Goal: Communication & Community: Participate in discussion

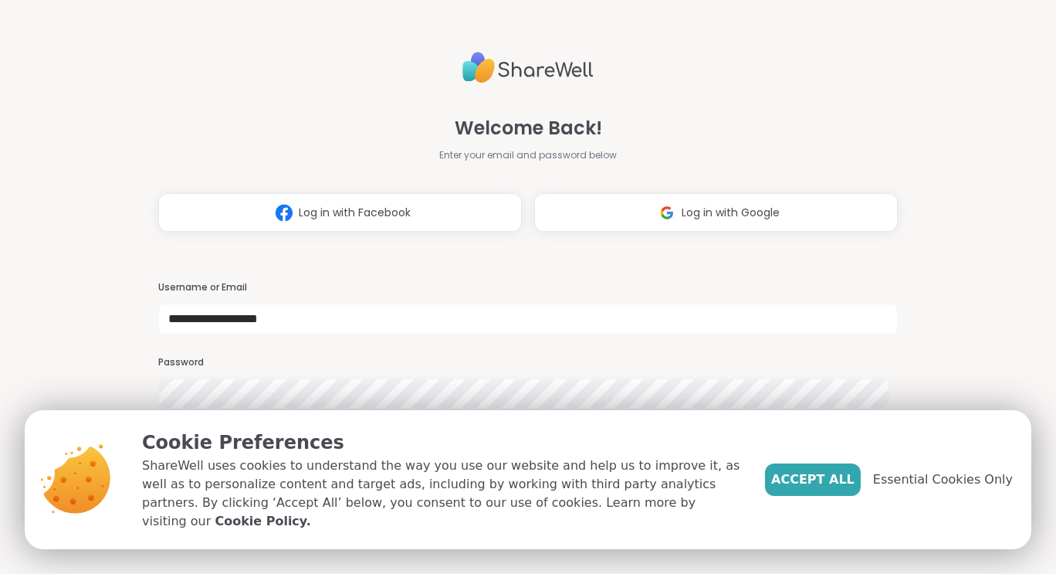
type input "**********"
click at [821, 486] on span "Accept All" at bounding box center [812, 479] width 83 height 19
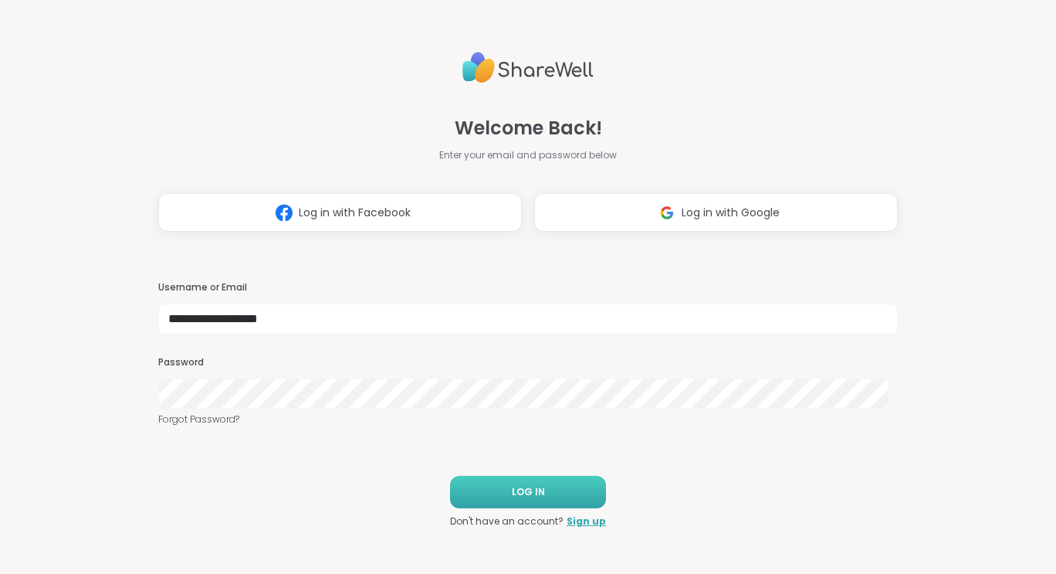
click at [558, 485] on button "LOG IN" at bounding box center [528, 492] width 156 height 32
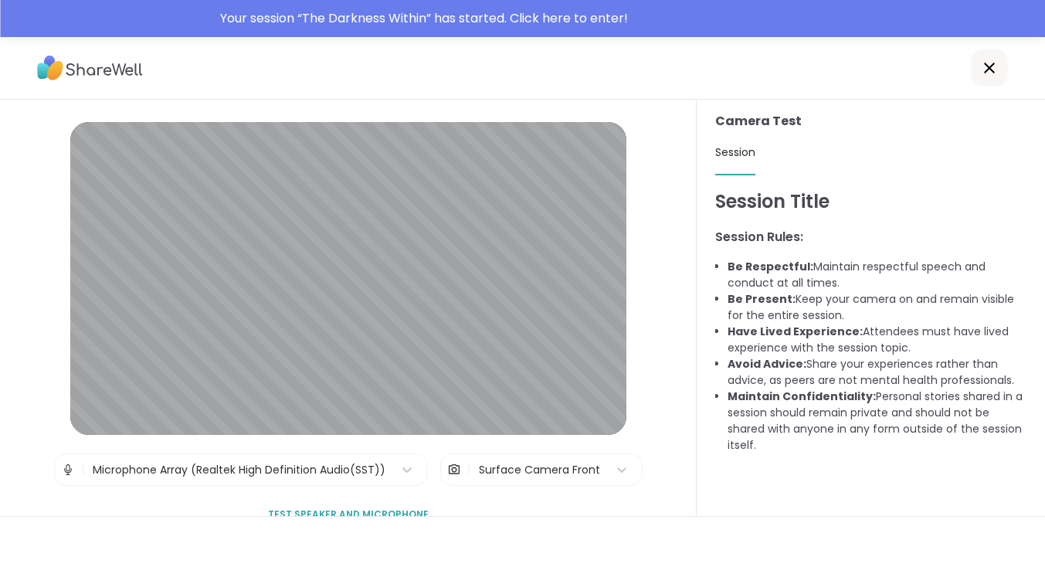
scroll to position [37, 0]
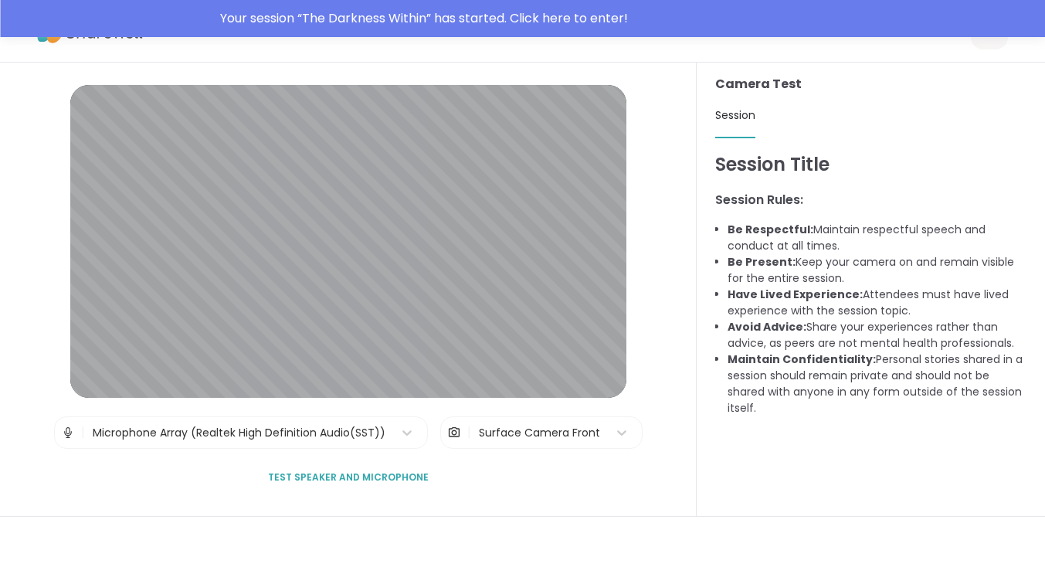
click at [384, 480] on span "Test speaker and microphone" at bounding box center [348, 477] width 161 height 14
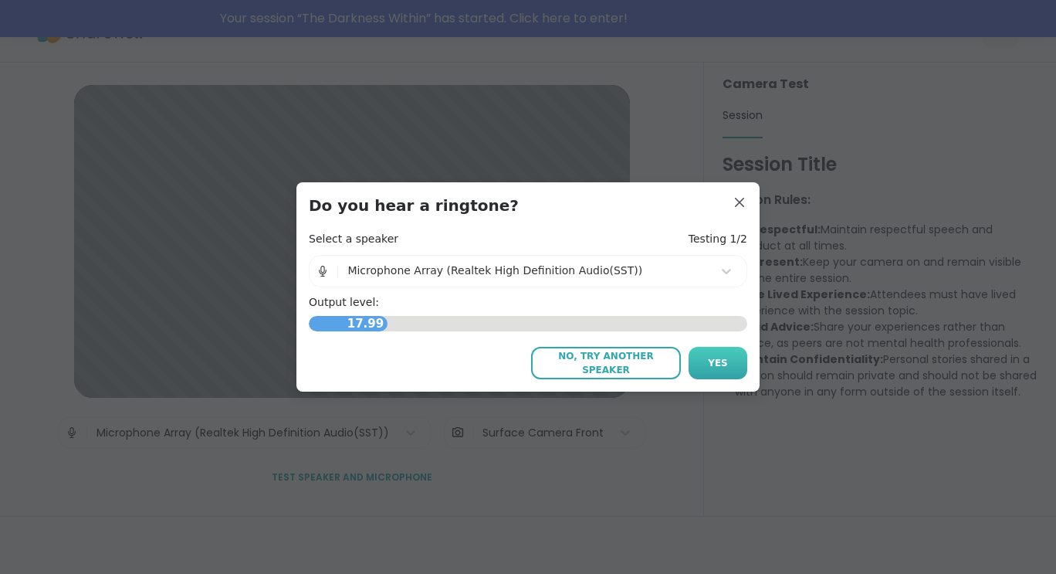
click at [716, 367] on span "Yes" at bounding box center [718, 363] width 20 height 14
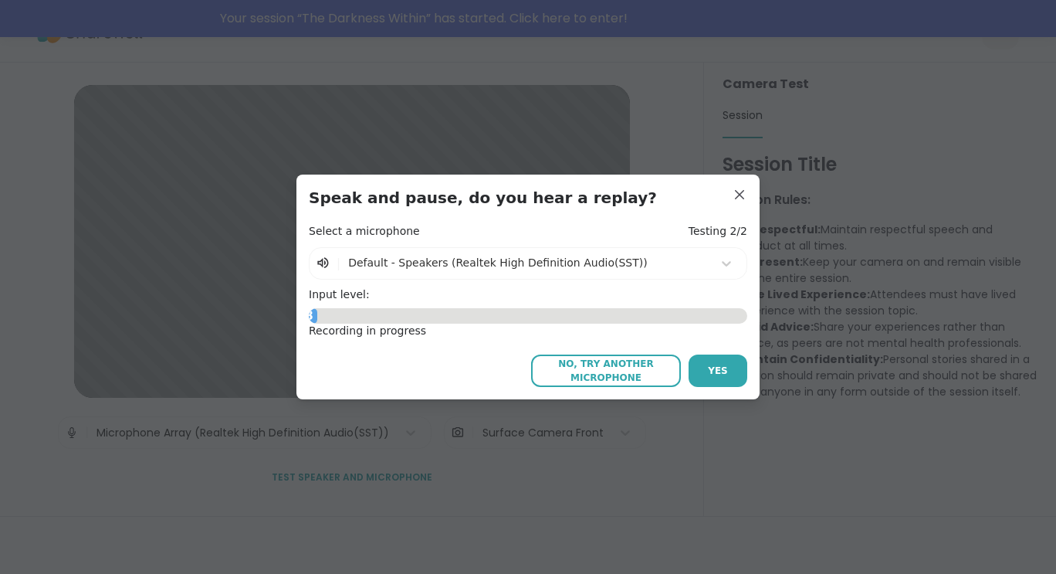
click at [716, 367] on span "Yes" at bounding box center [718, 371] width 20 height 14
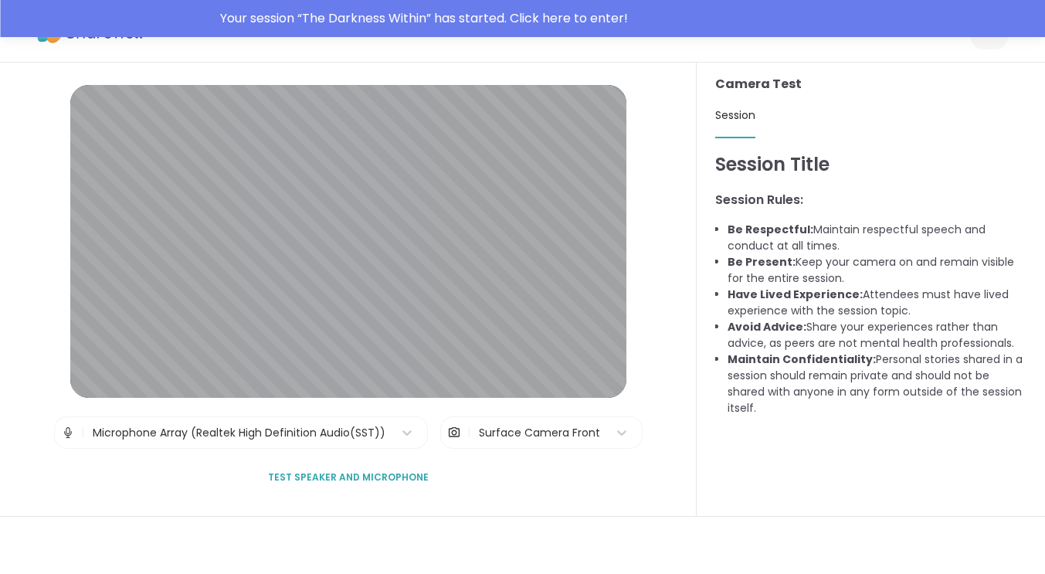
scroll to position [0, 0]
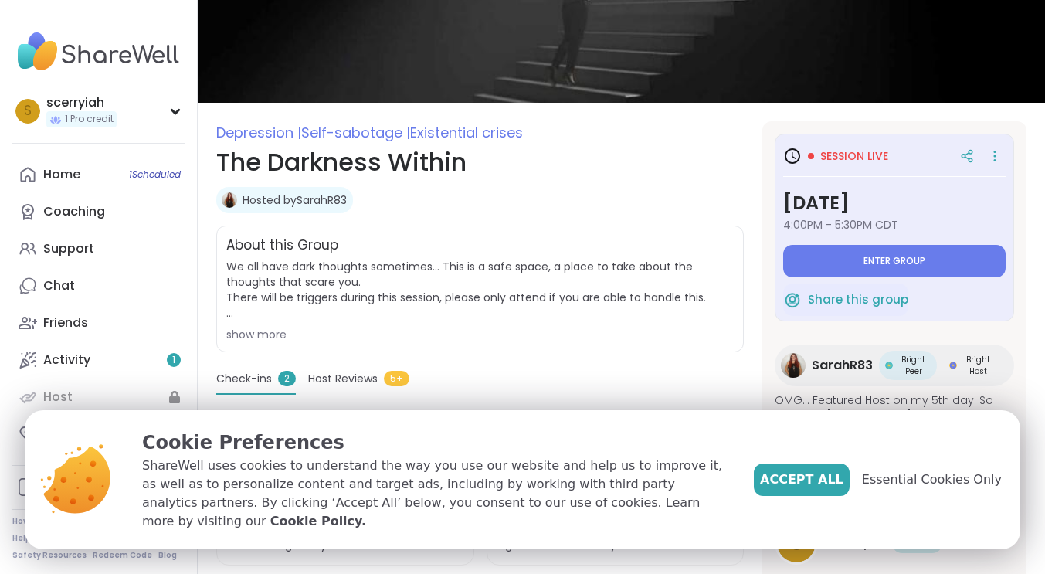
scroll to position [107, 0]
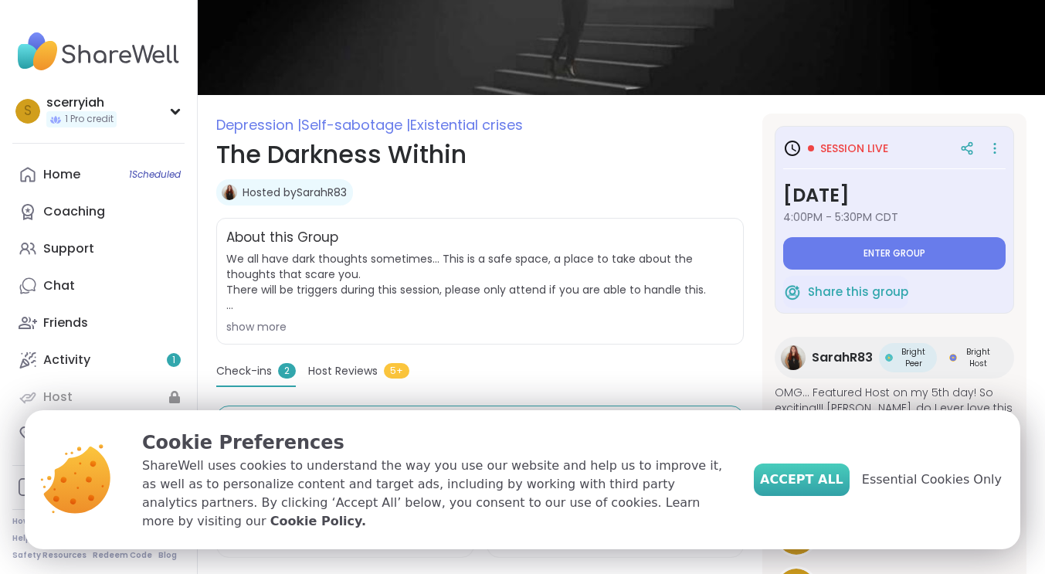
click at [814, 489] on span "Accept All" at bounding box center [801, 479] width 83 height 19
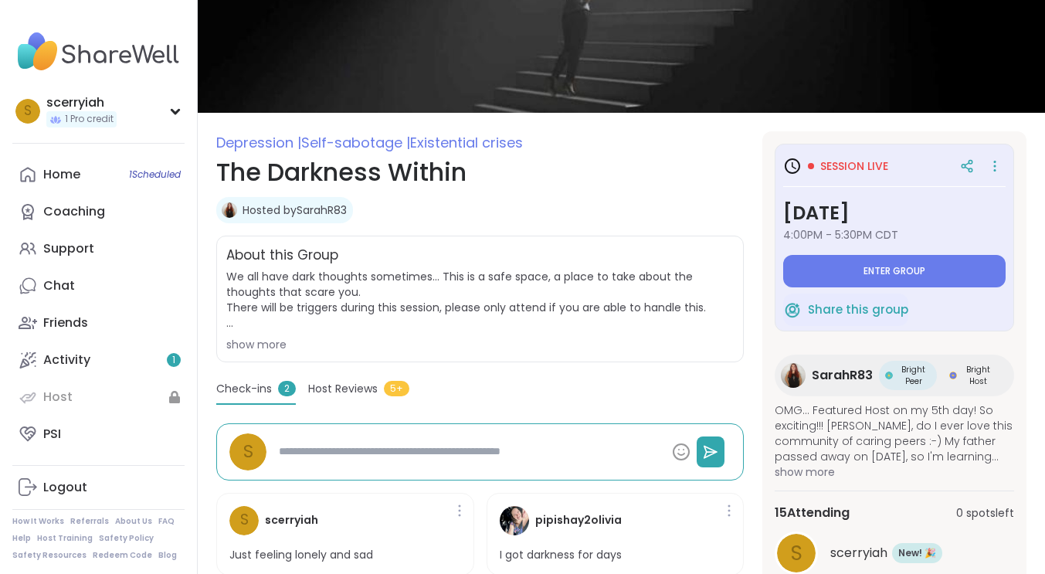
scroll to position [89, 0]
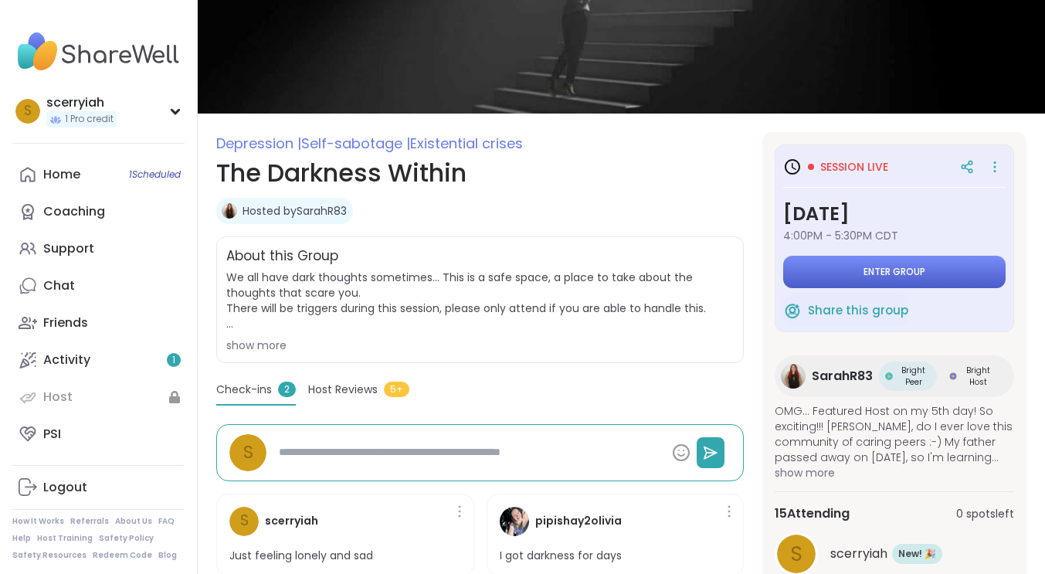
click at [824, 268] on button "Enter group" at bounding box center [894, 272] width 222 height 32
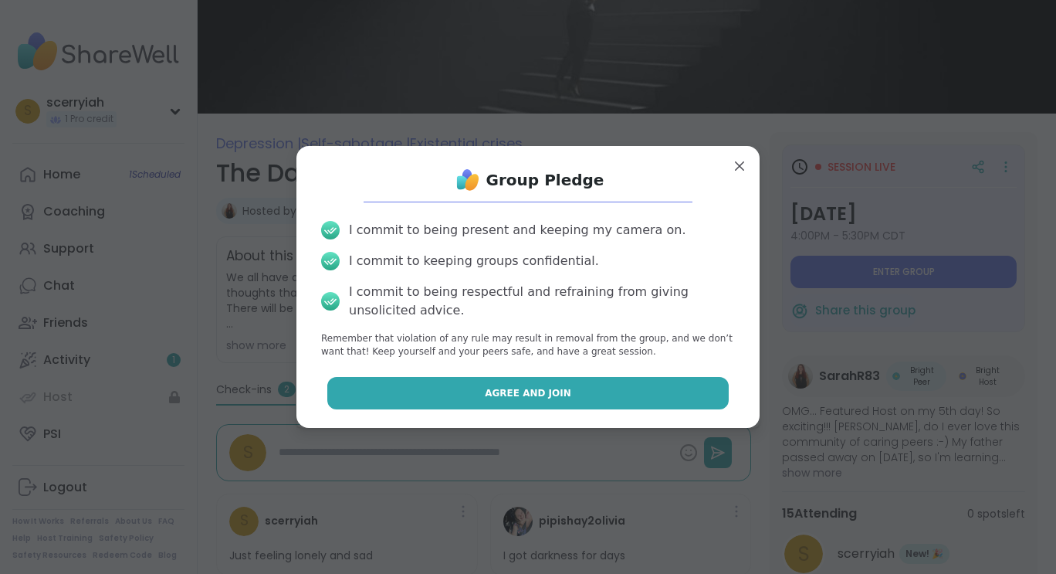
click at [554, 391] on button "Agree and Join" at bounding box center [528, 393] width 402 height 32
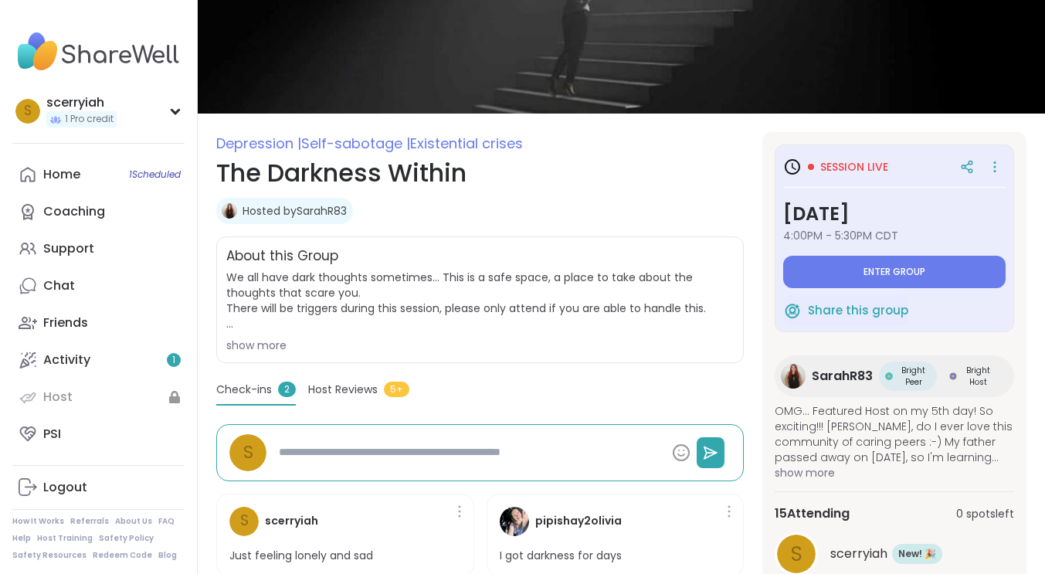
type textarea "*"
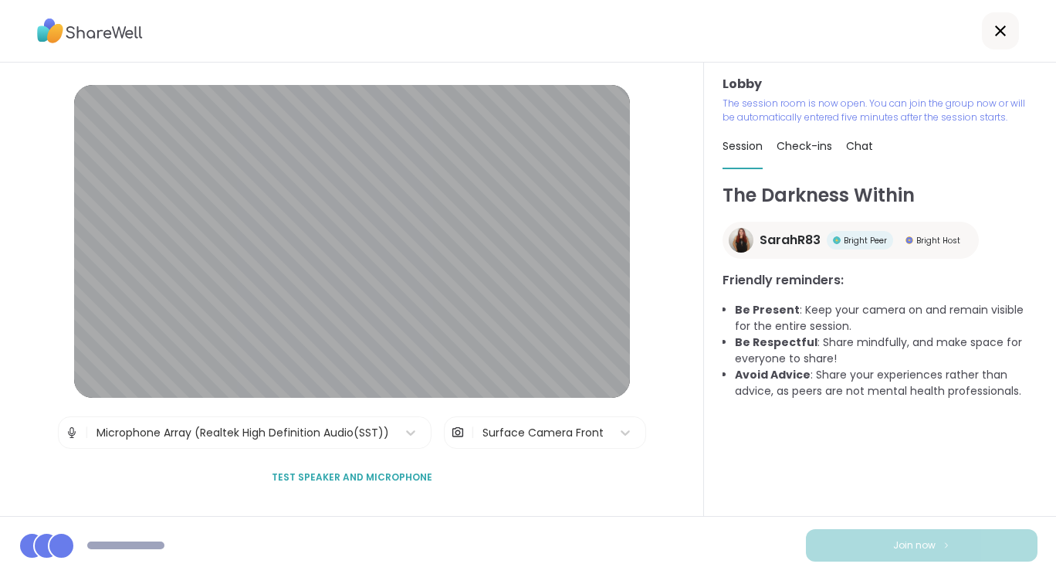
click at [394, 470] on span "Test speaker and microphone" at bounding box center [352, 477] width 161 height 14
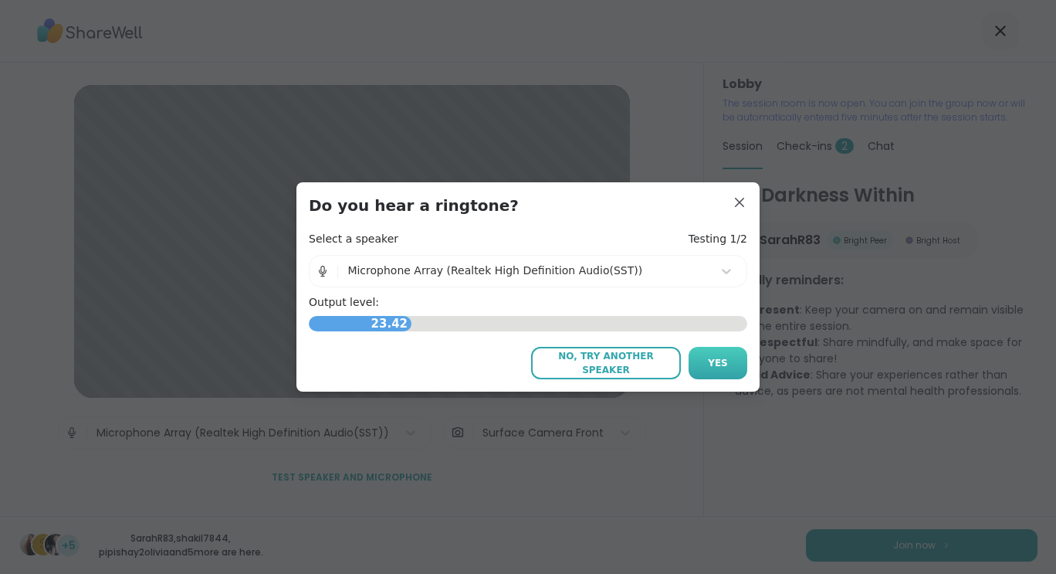
click at [710, 362] on span "Yes" at bounding box center [718, 363] width 20 height 14
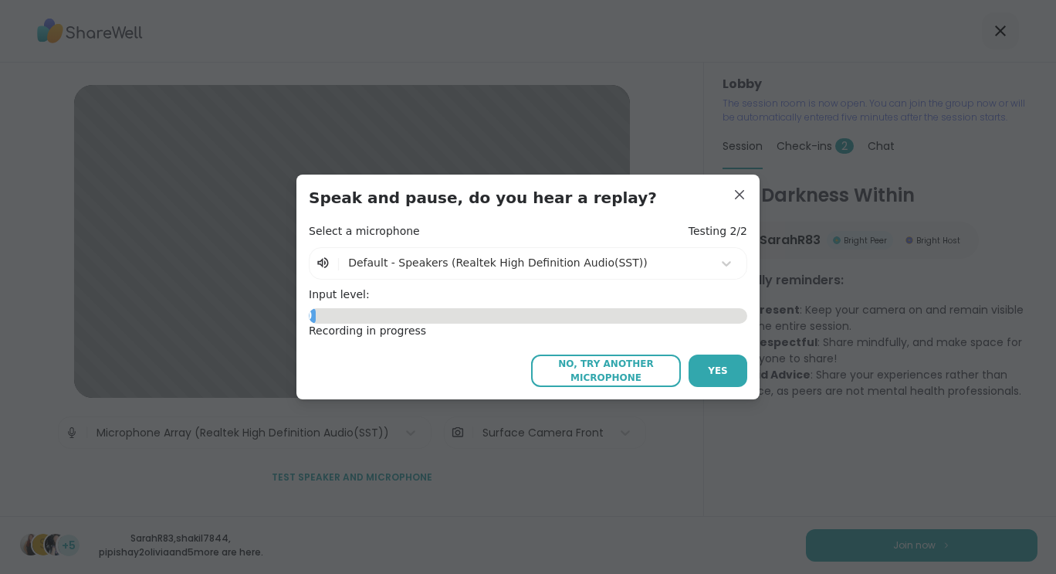
click at [710, 362] on button "Yes" at bounding box center [718, 370] width 59 height 32
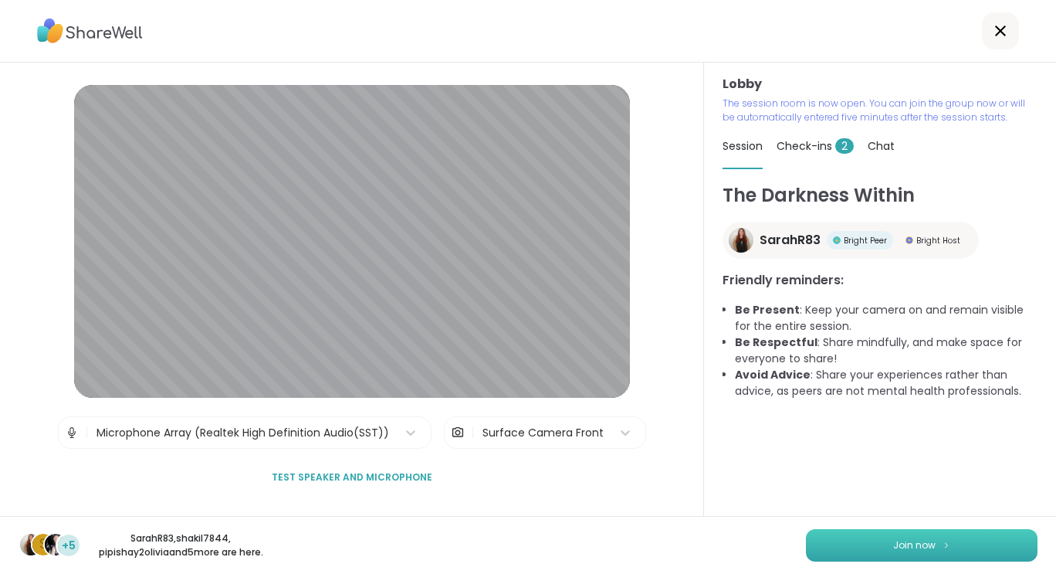
click at [913, 552] on button "Join now" at bounding box center [922, 545] width 232 height 32
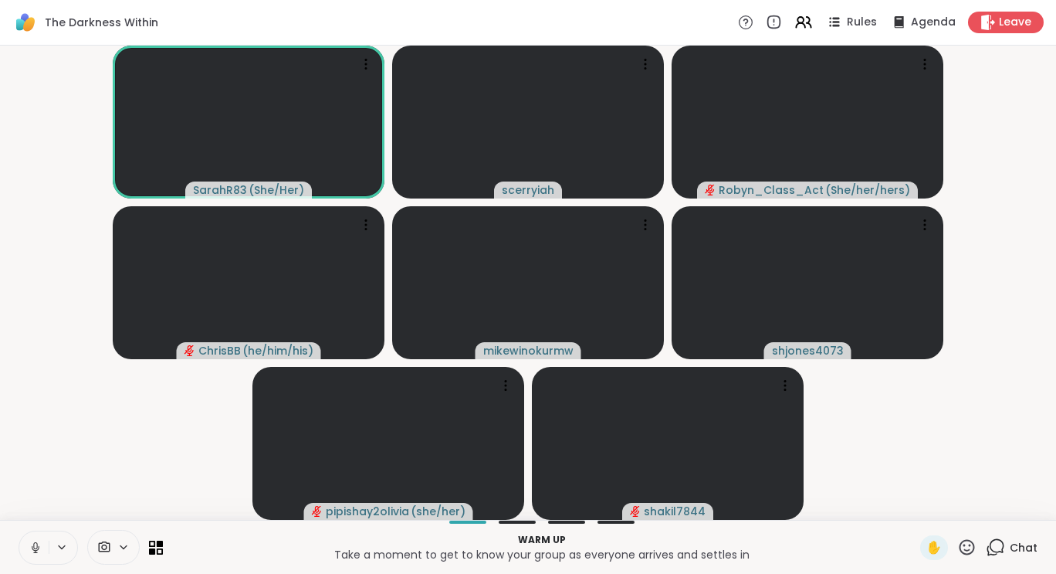
click at [40, 546] on icon at bounding box center [36, 547] width 14 height 14
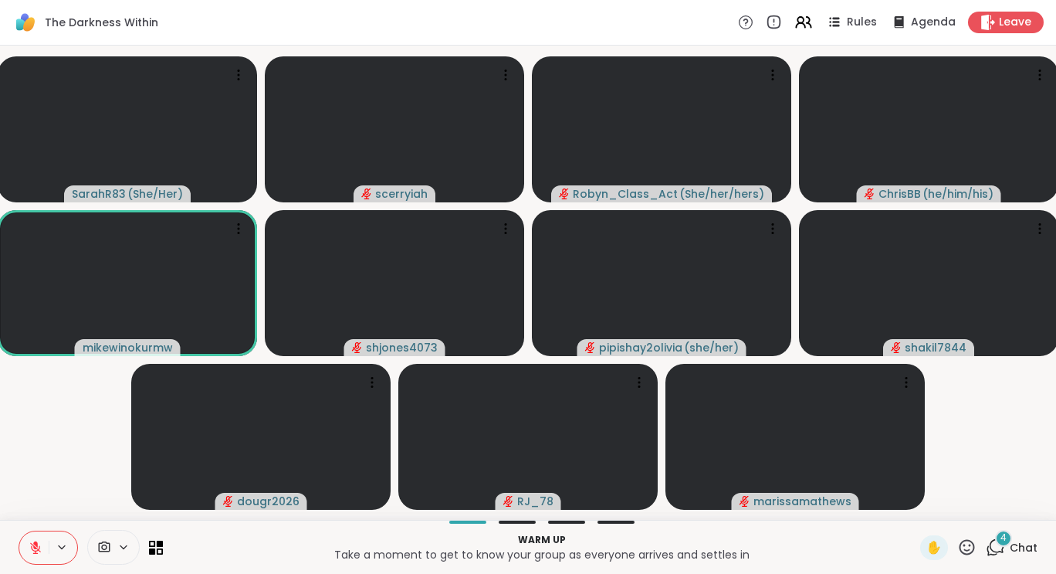
click at [995, 543] on div "4" at bounding box center [1003, 538] width 17 height 17
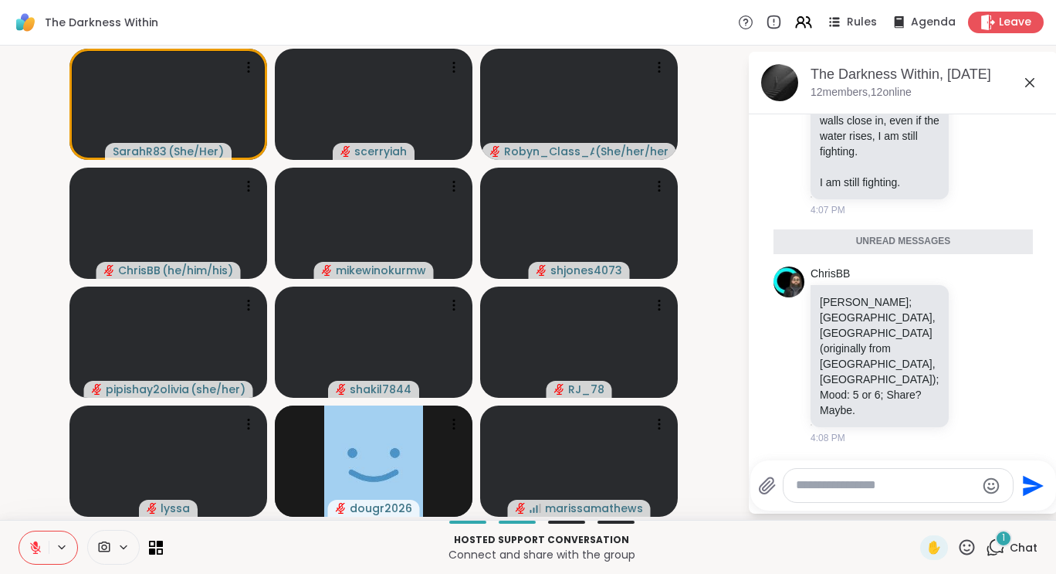
scroll to position [3286, 0]
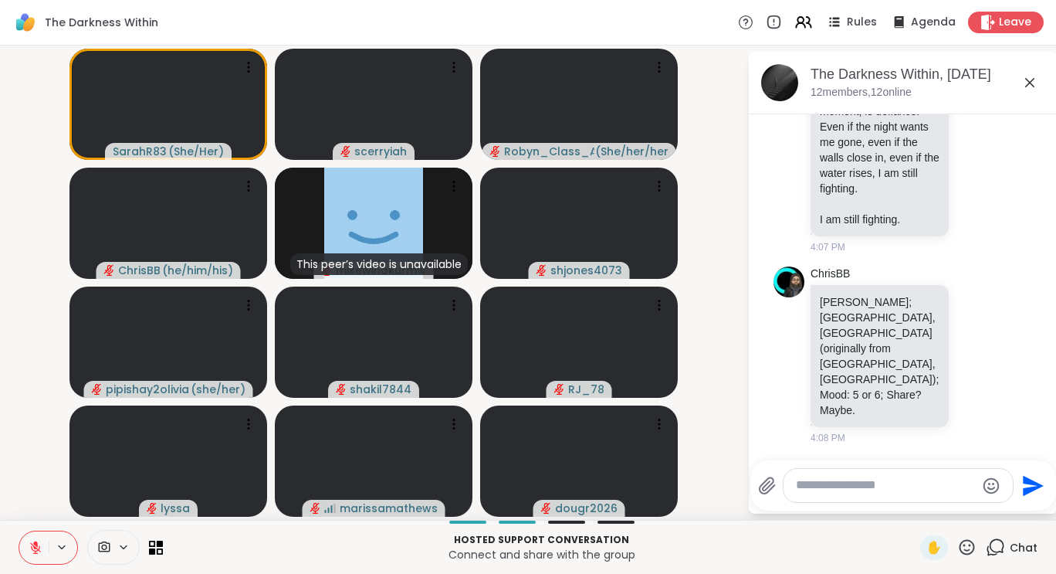
click at [961, 554] on icon at bounding box center [966, 546] width 19 height 19
click at [948, 510] on span "👍" at bounding box center [955, 506] width 15 height 19
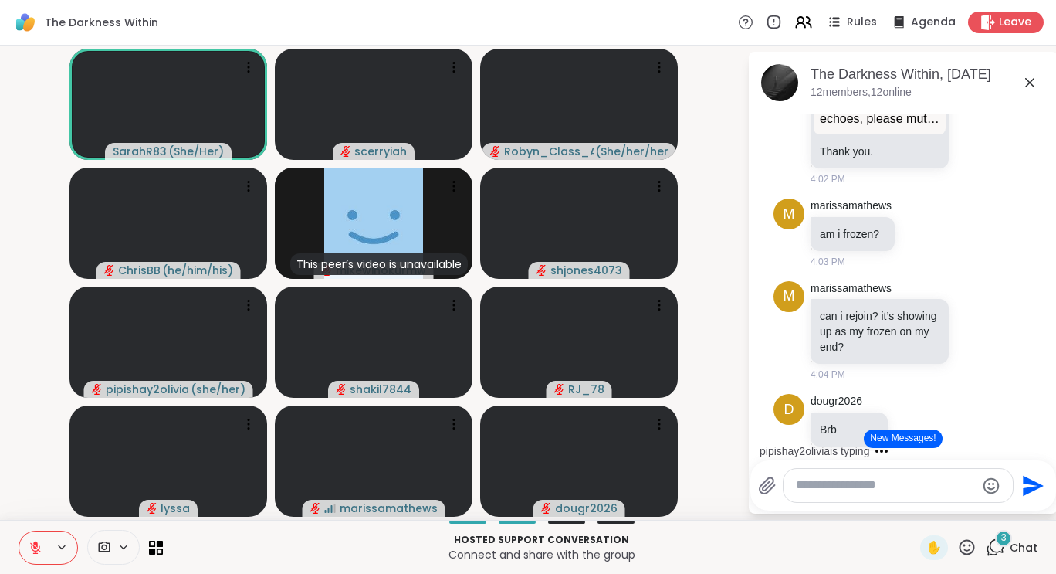
scroll to position [418, 0]
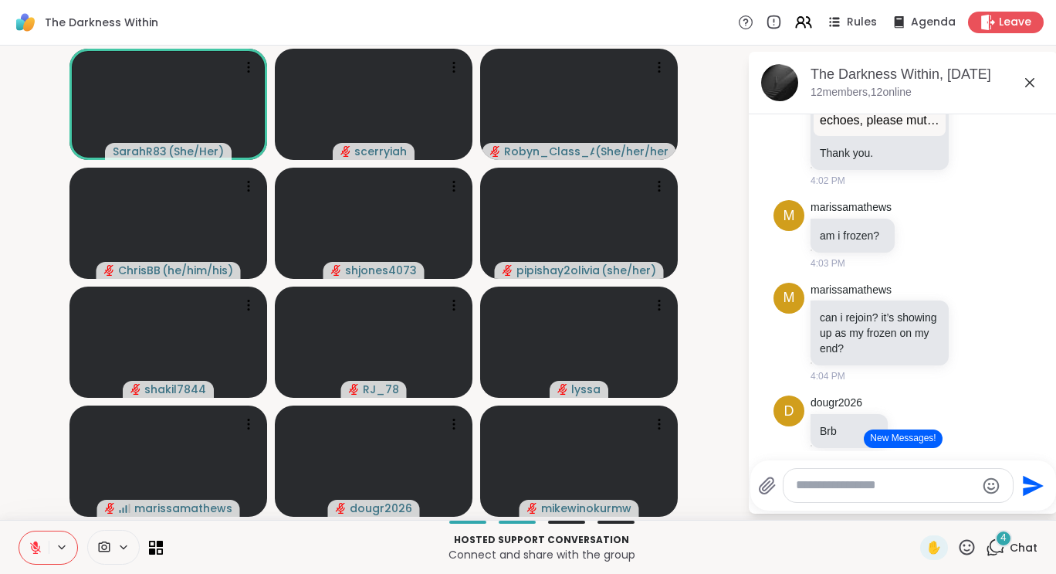
click at [32, 547] on icon at bounding box center [35, 547] width 11 height 11
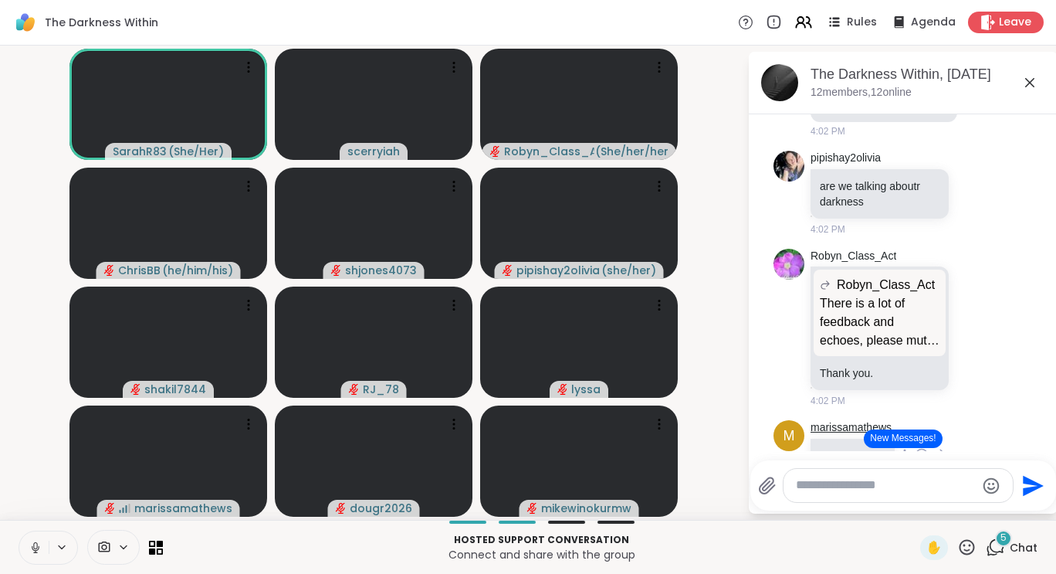
scroll to position [0, 0]
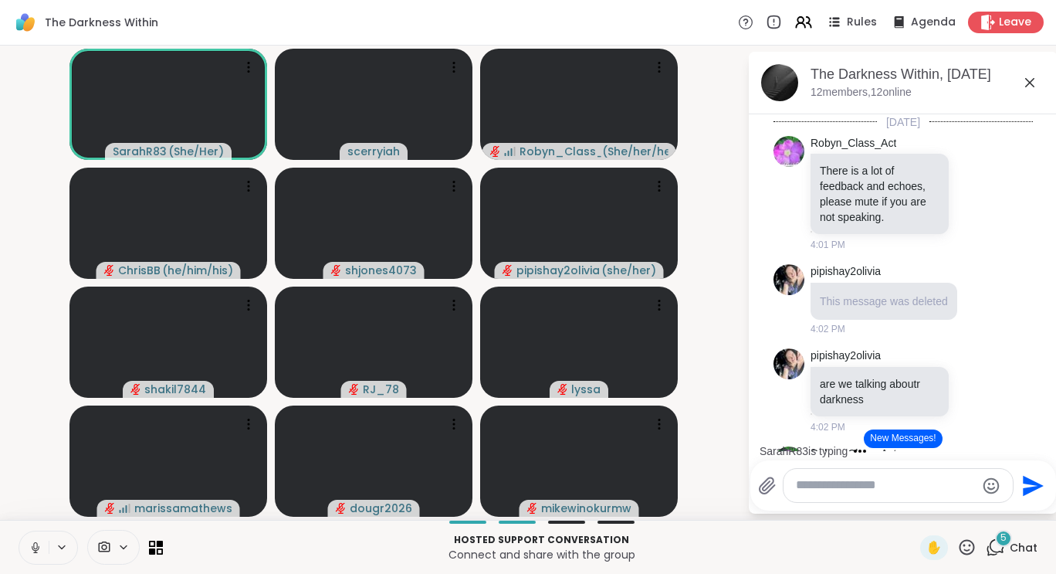
click at [30, 552] on icon at bounding box center [36, 547] width 14 height 14
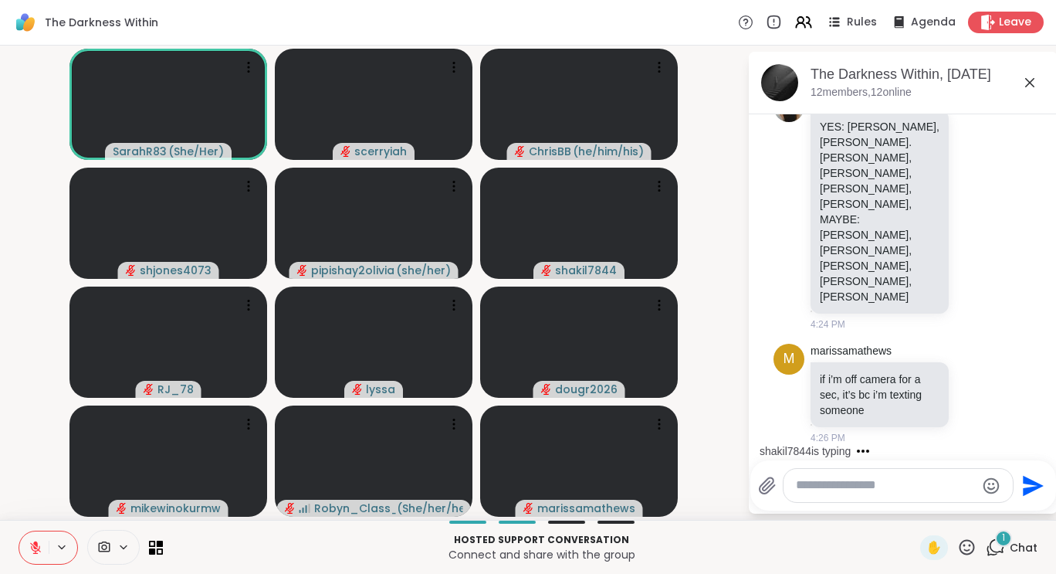
scroll to position [4646, 0]
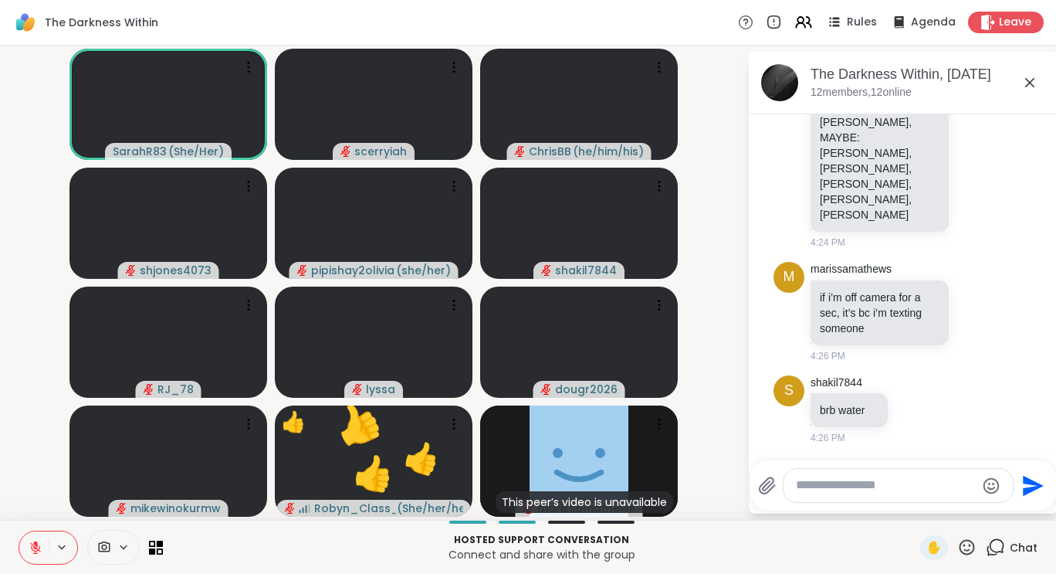
click at [960, 548] on icon at bounding box center [966, 546] width 19 height 19
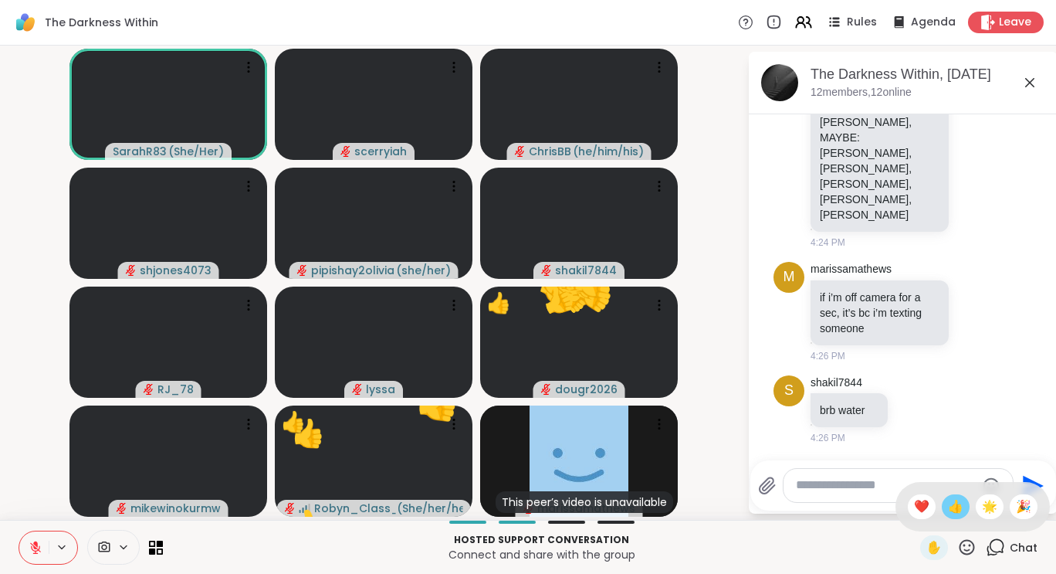
click at [948, 507] on span "👍" at bounding box center [955, 506] width 15 height 19
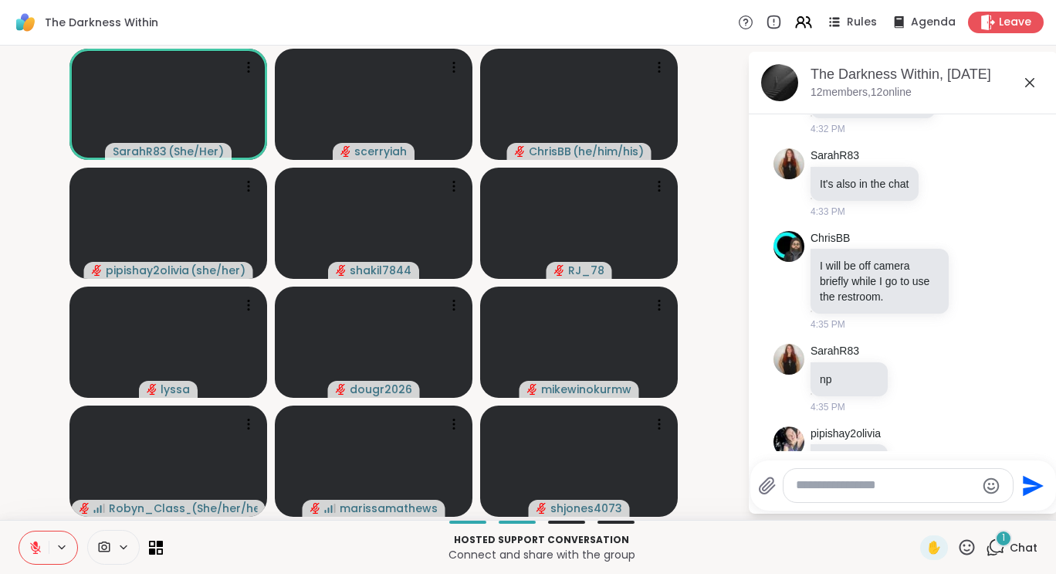
scroll to position [5464, 0]
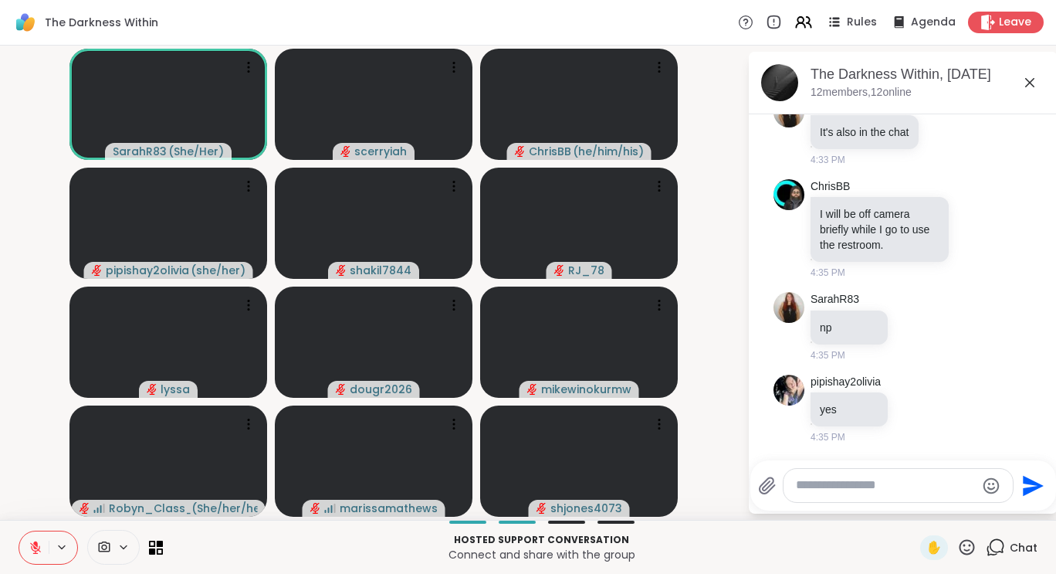
click at [880, 486] on textarea "Type your message" at bounding box center [886, 485] width 180 height 16
type textarea "**********"
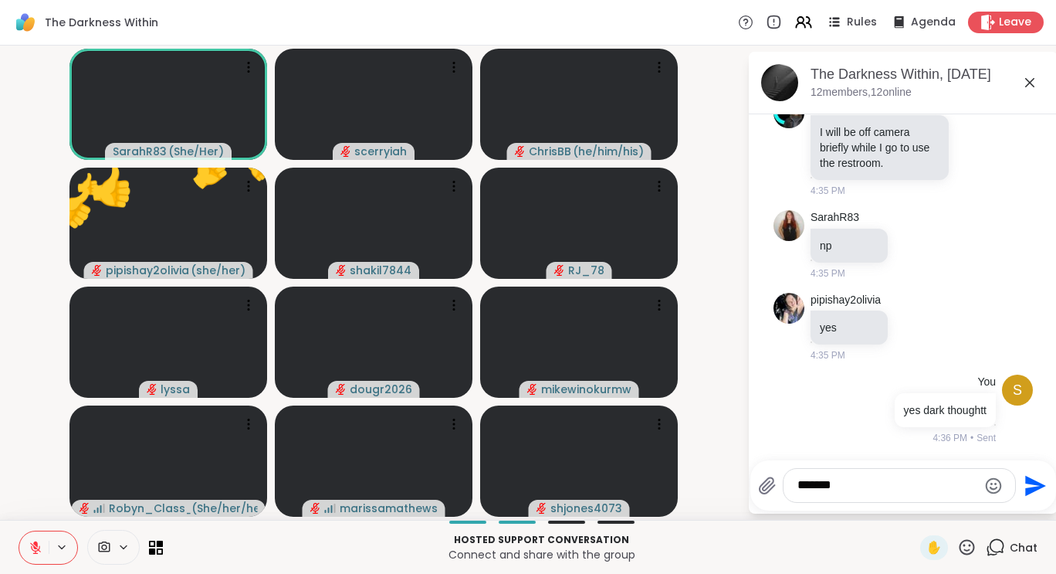
type textarea "********"
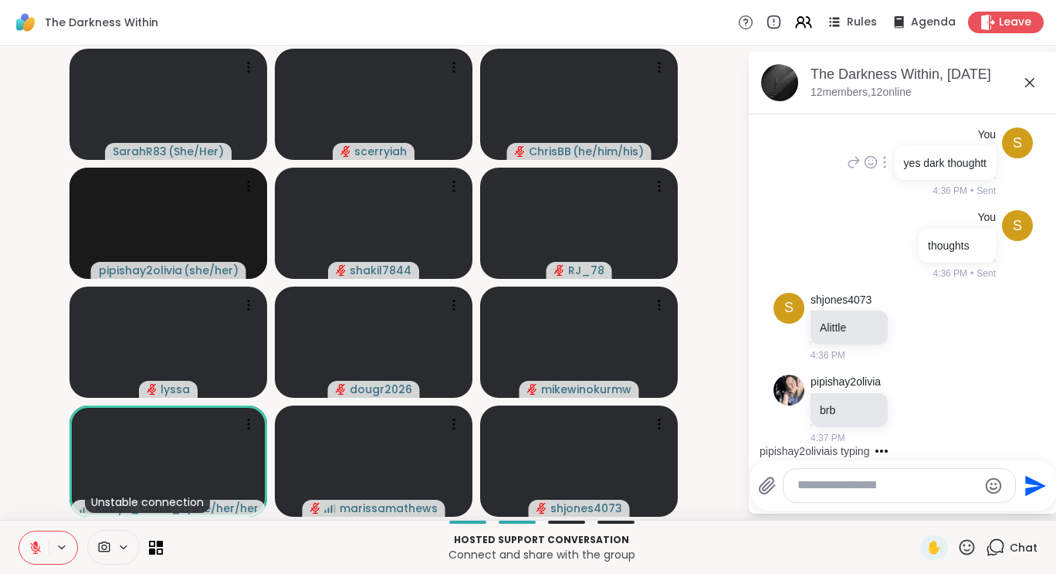
scroll to position [5891, 0]
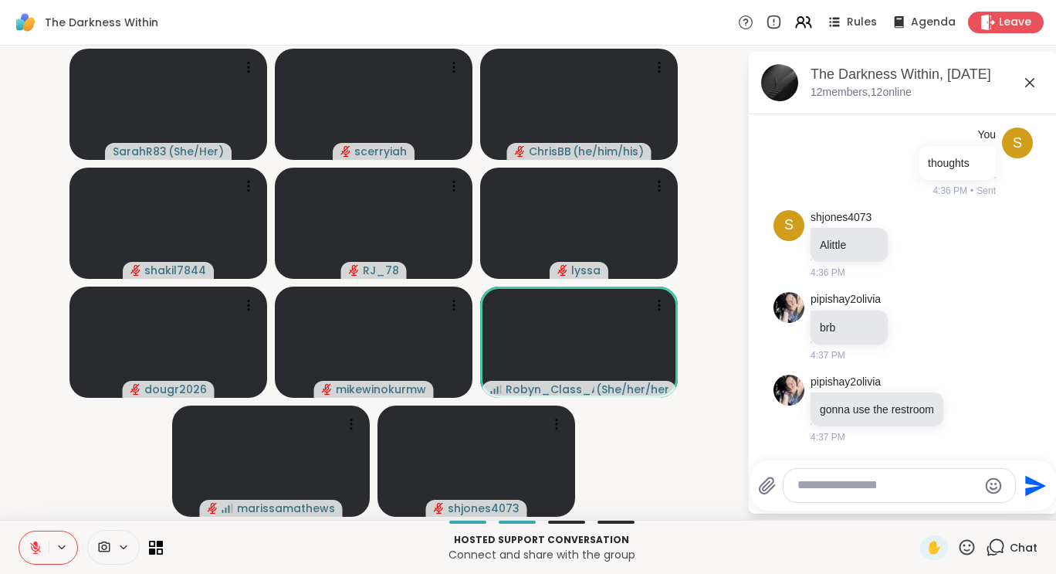
click at [831, 483] on textarea "Type your message" at bounding box center [887, 485] width 180 height 16
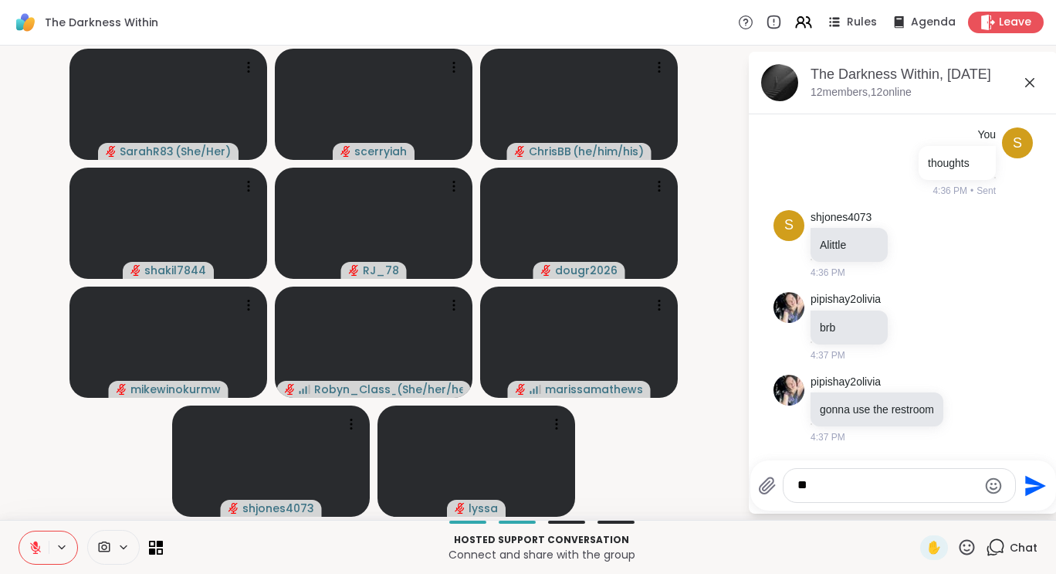
type textarea "*"
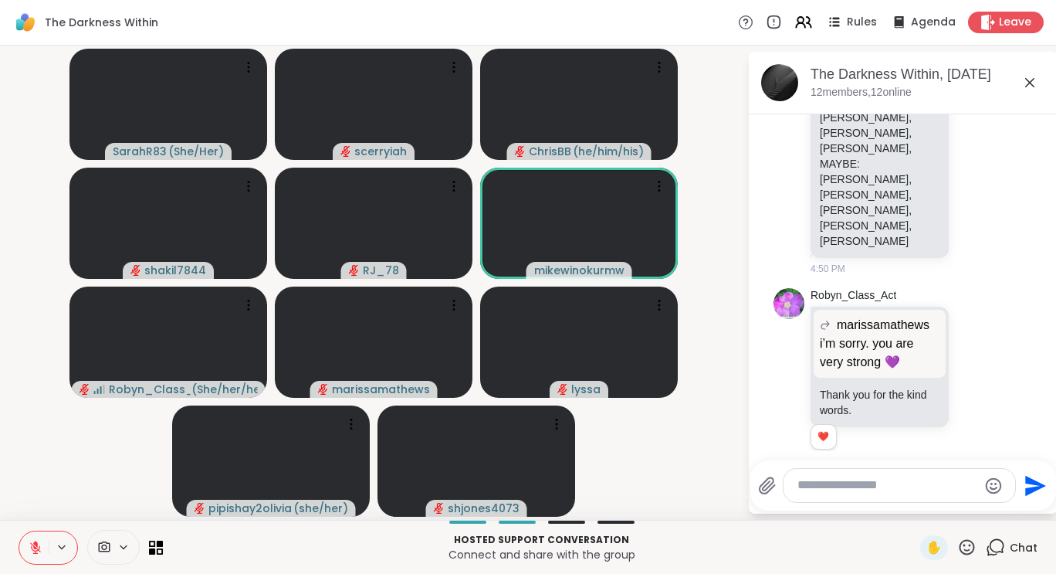
scroll to position [7731, 0]
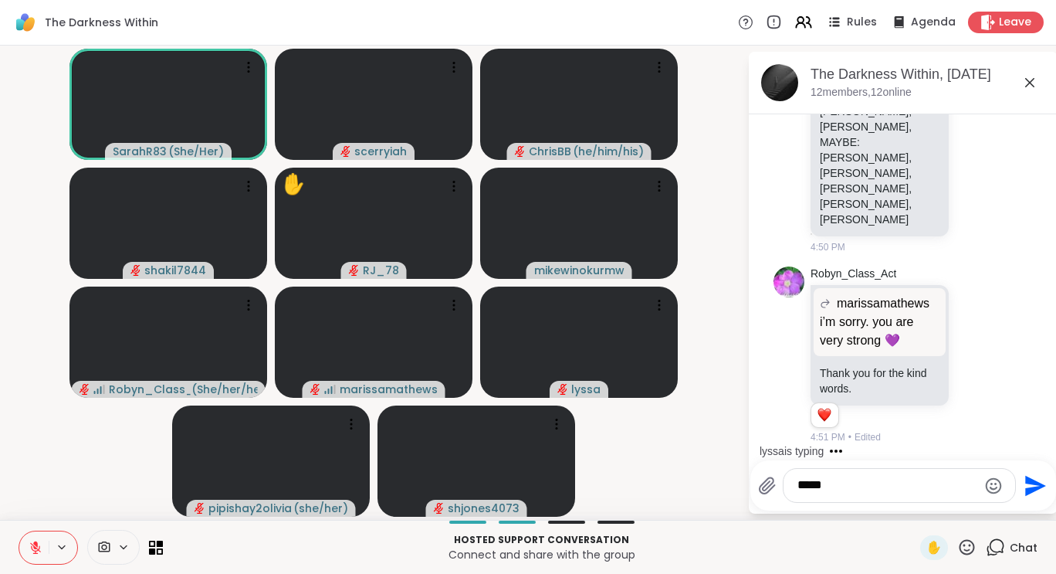
click at [839, 483] on textarea "*****" at bounding box center [887, 485] width 180 height 16
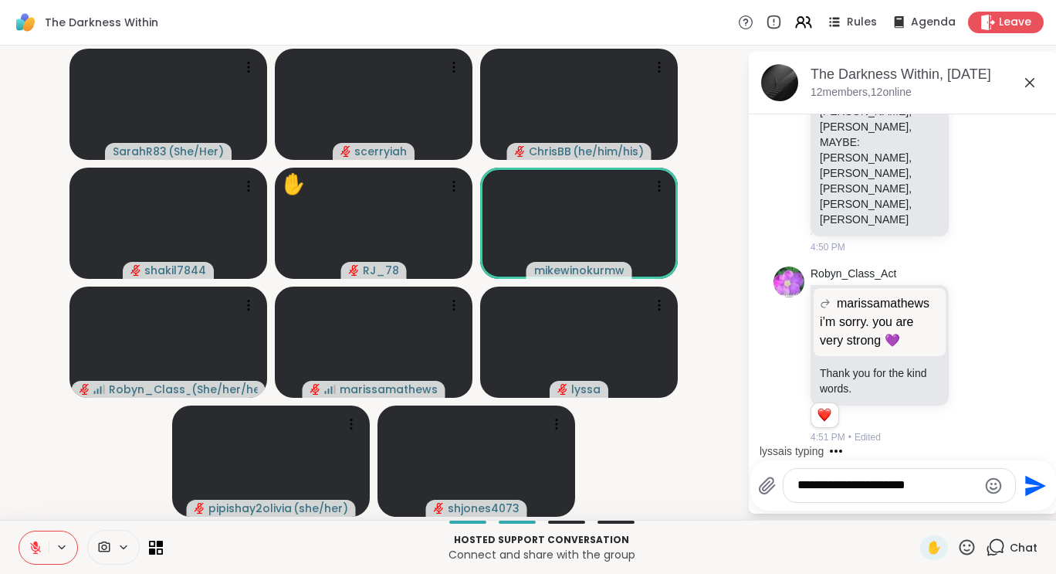
click at [896, 486] on textarea "**********" at bounding box center [887, 485] width 180 height 16
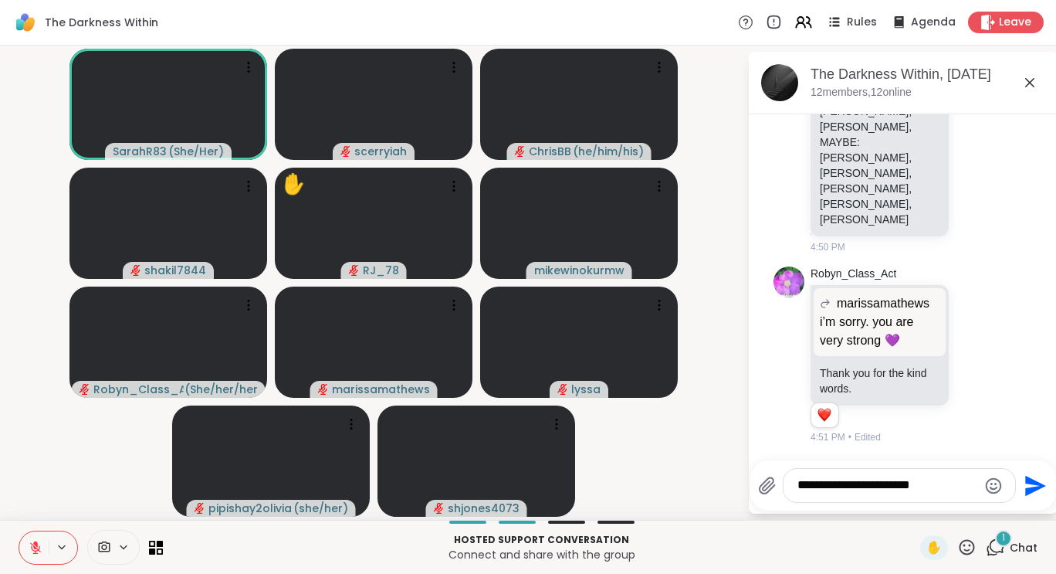
scroll to position [7906, 0]
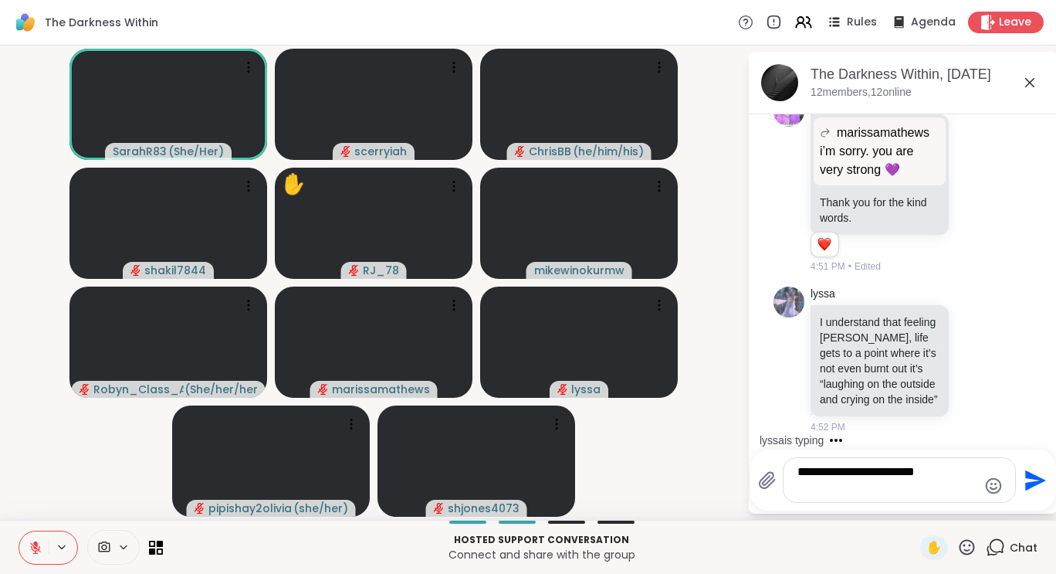
drag, startPoint x: 865, startPoint y: 487, endPoint x: 755, endPoint y: 472, distance: 111.5
click at [755, 472] on div "**********" at bounding box center [903, 479] width 306 height 61
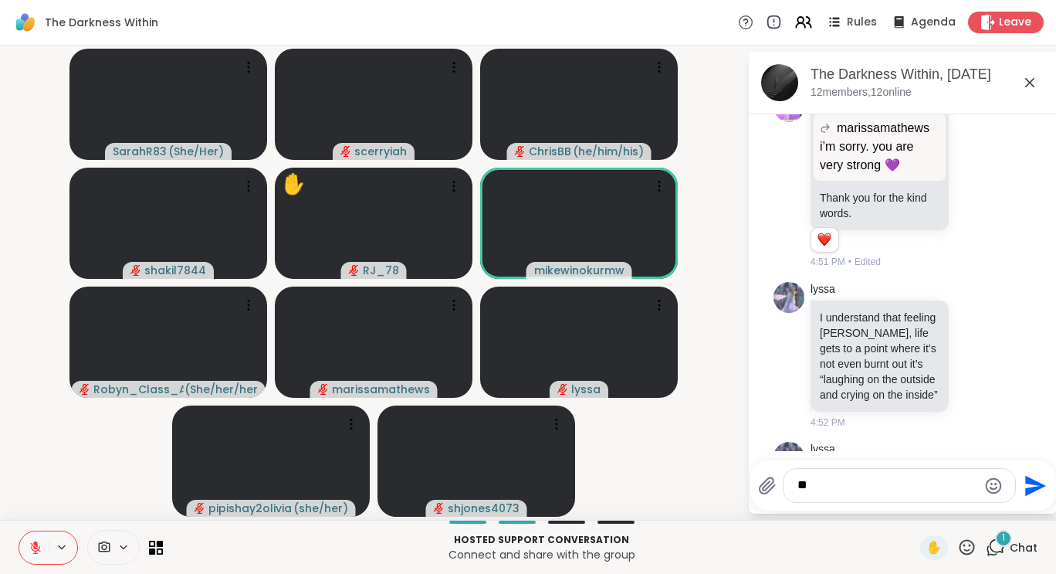
type textarea "*"
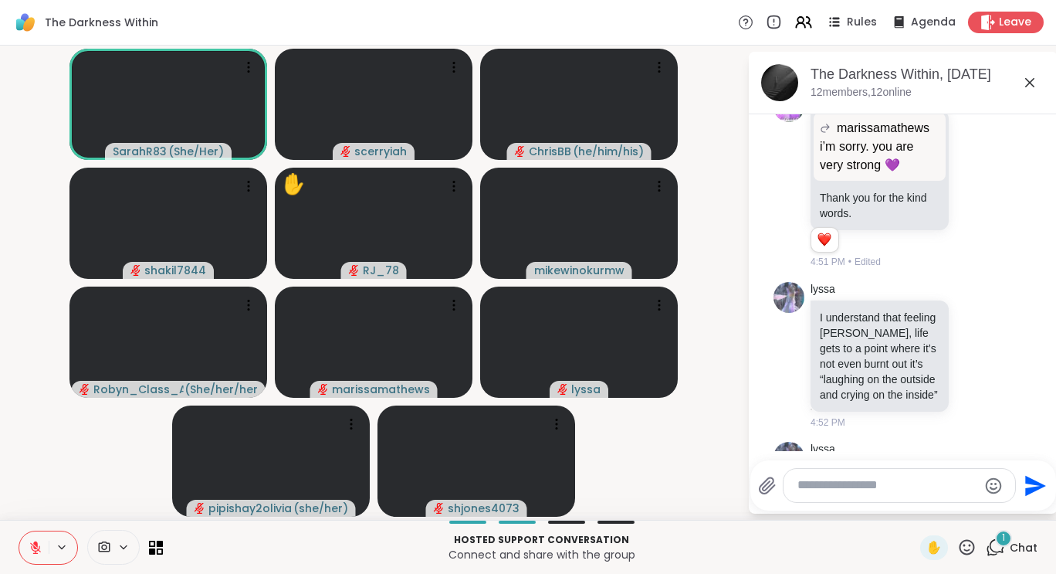
scroll to position [8035, 0]
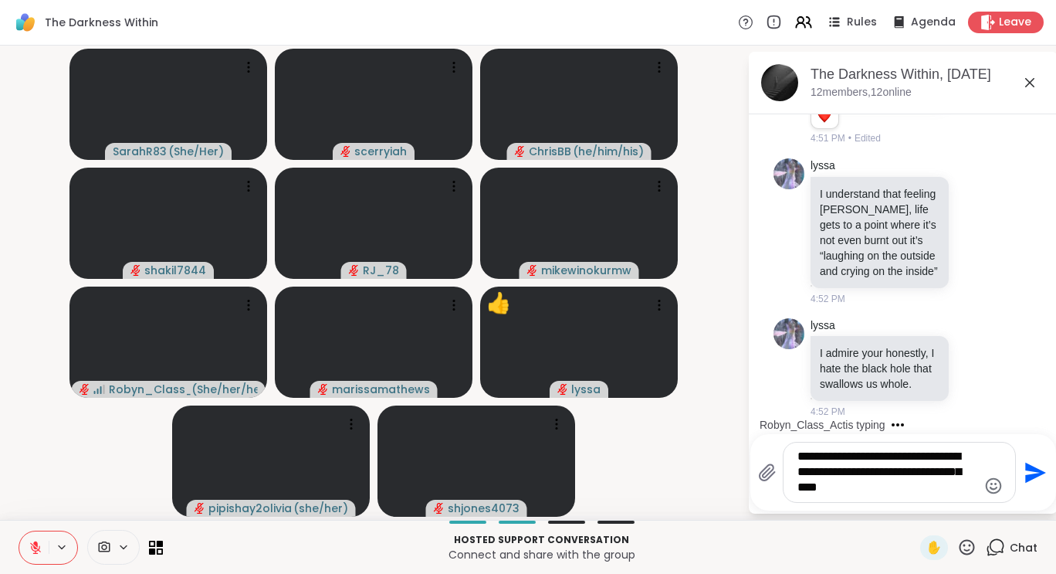
click at [797, 473] on textarea "**********" at bounding box center [887, 472] width 180 height 47
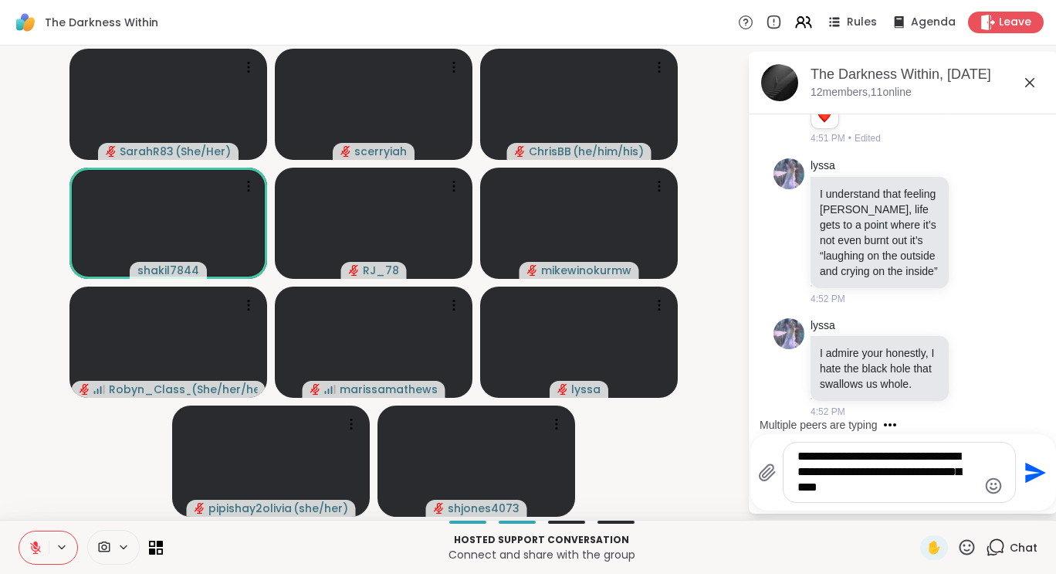
click at [855, 493] on textarea "**********" at bounding box center [887, 472] width 180 height 47
type textarea "**********"
click at [1029, 465] on icon "Send" at bounding box center [1033, 472] width 25 height 25
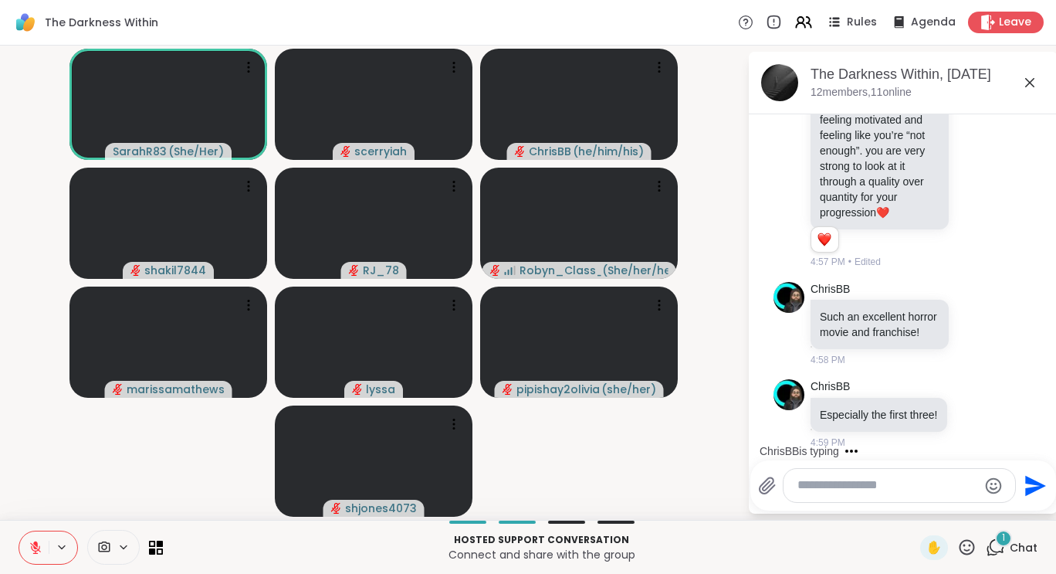
scroll to position [8823, 0]
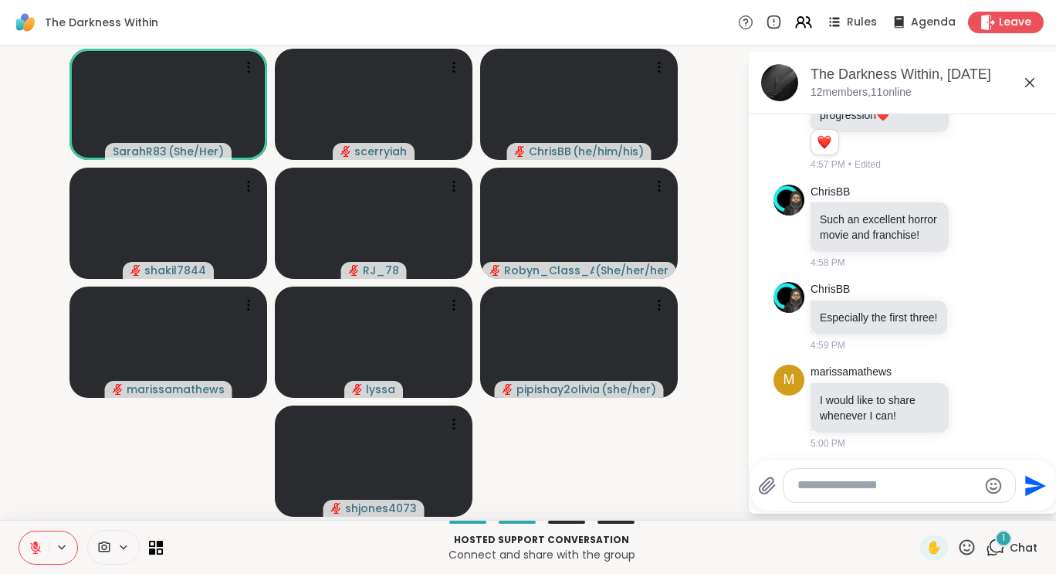
scroll to position [8921, 0]
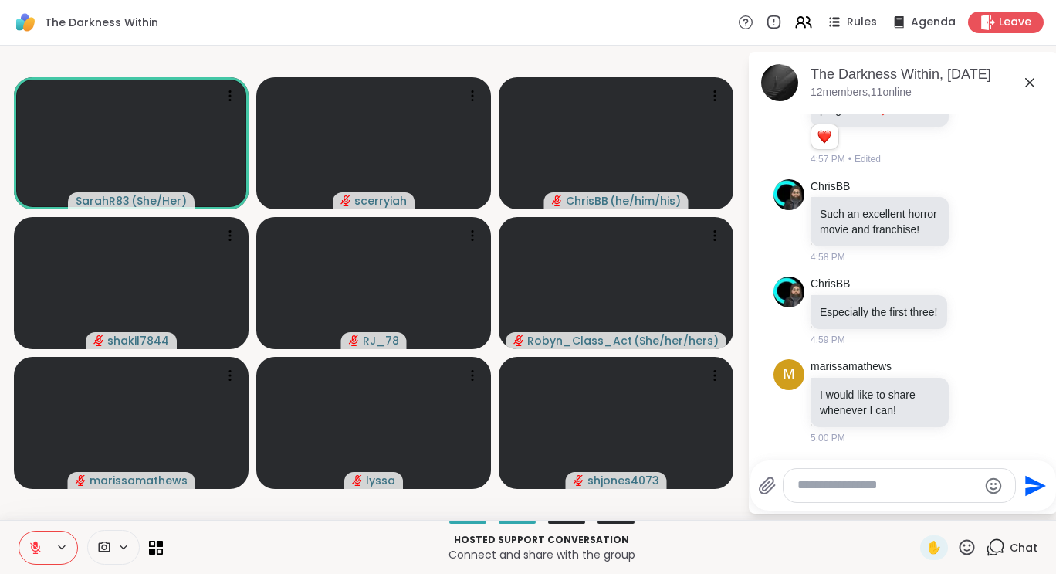
click at [32, 550] on icon at bounding box center [36, 547] width 14 height 14
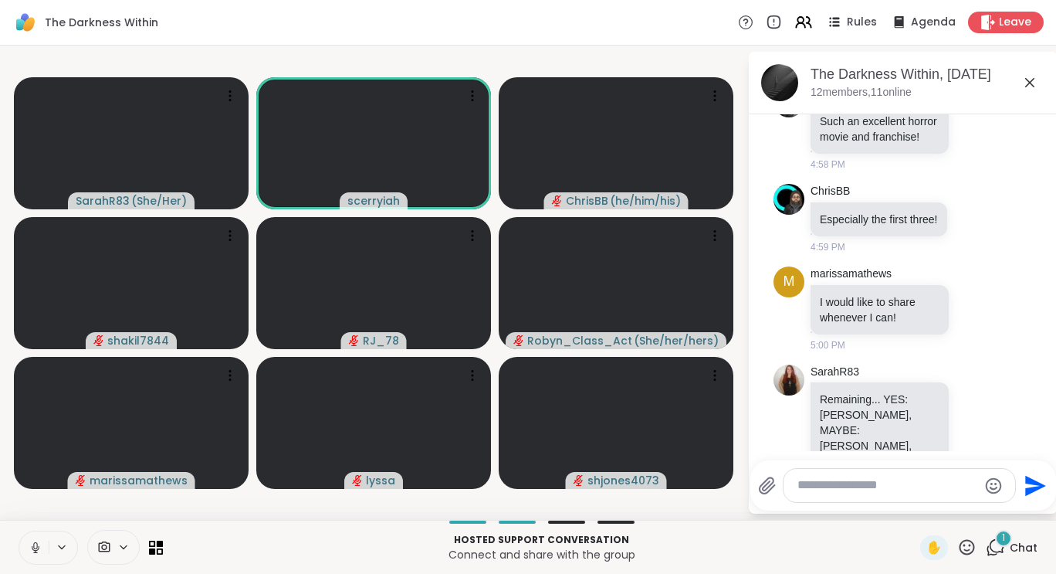
scroll to position [9049, 0]
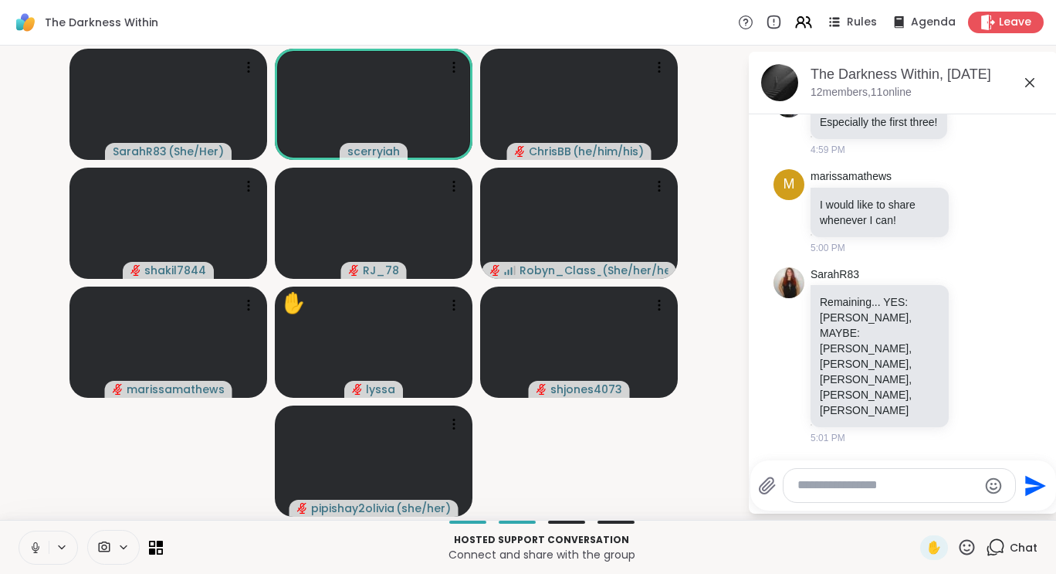
click at [35, 543] on icon at bounding box center [36, 547] width 14 height 14
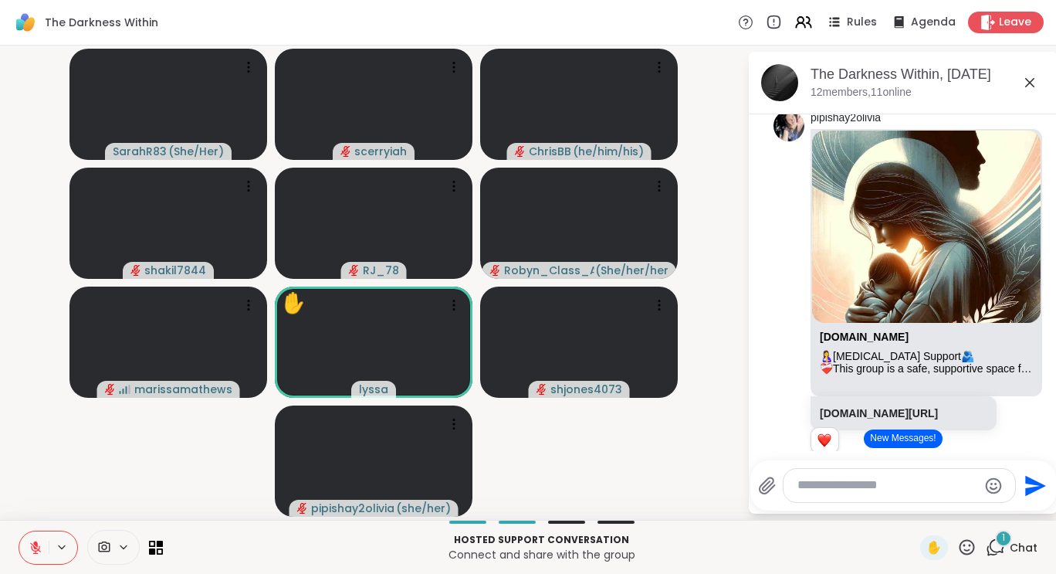
scroll to position [9364, 0]
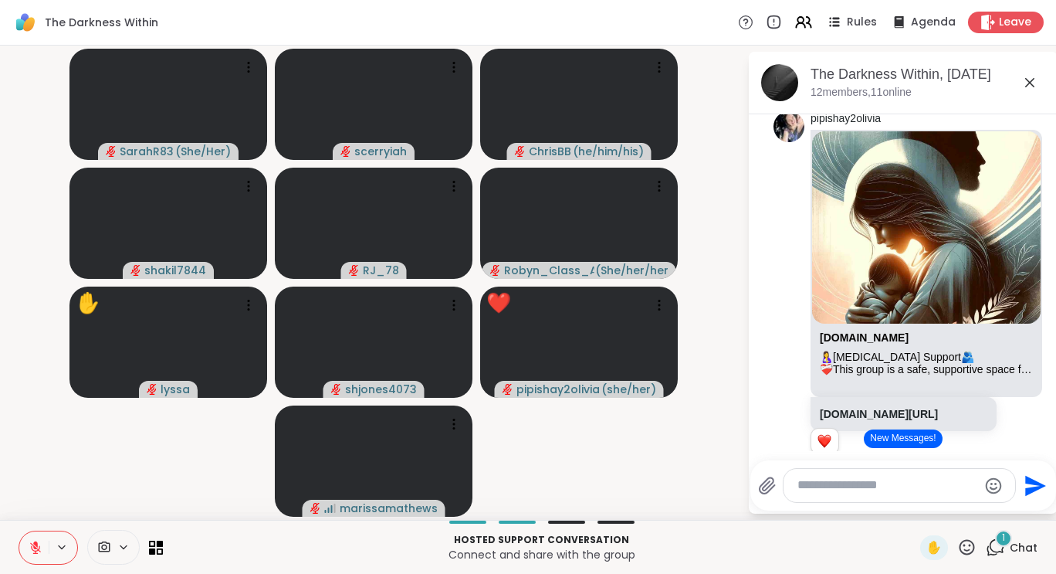
click at [31, 545] on icon at bounding box center [36, 547] width 14 height 14
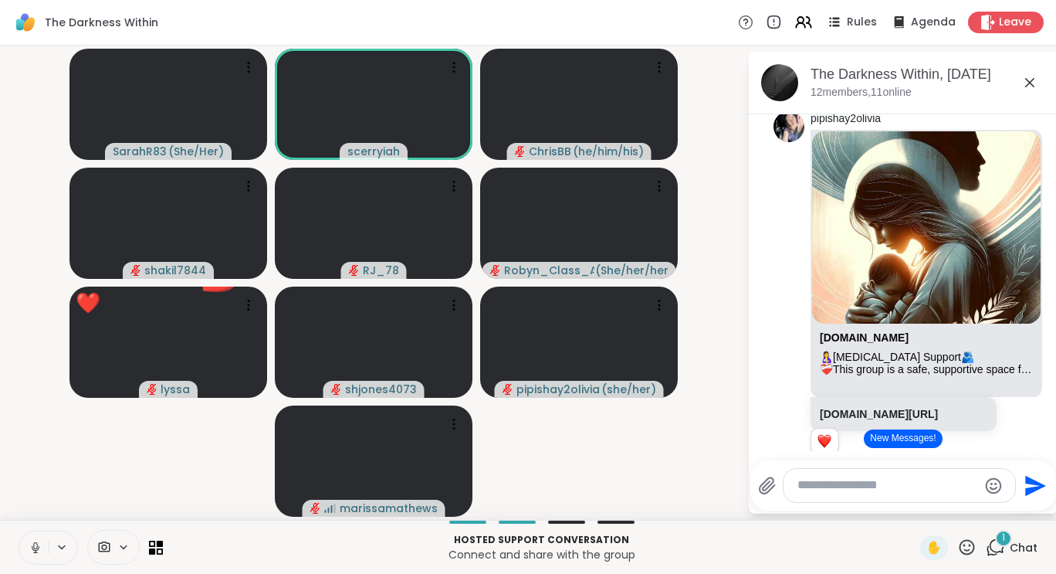
click at [31, 545] on icon at bounding box center [36, 547] width 14 height 14
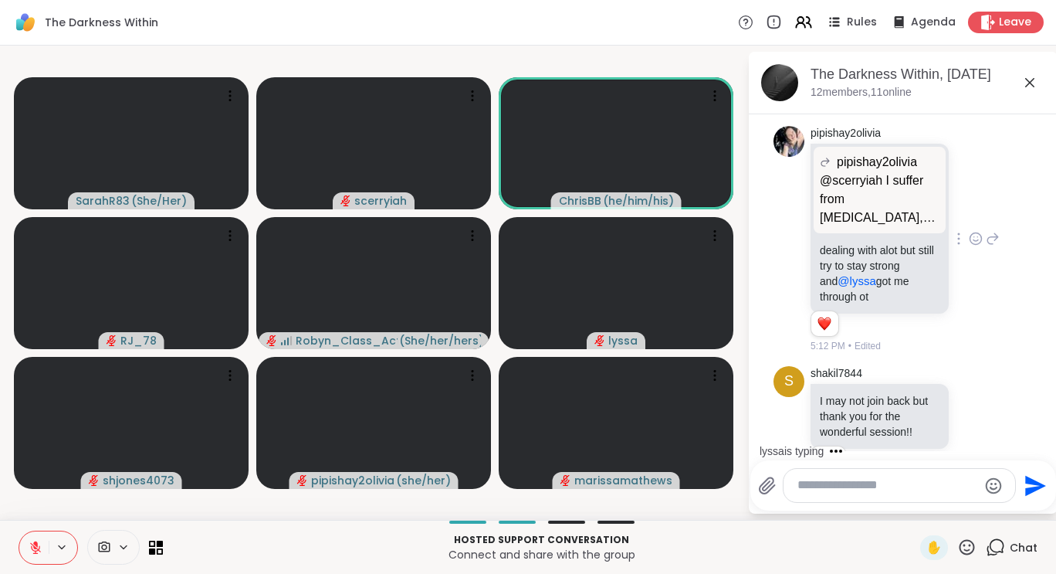
scroll to position [10504, 0]
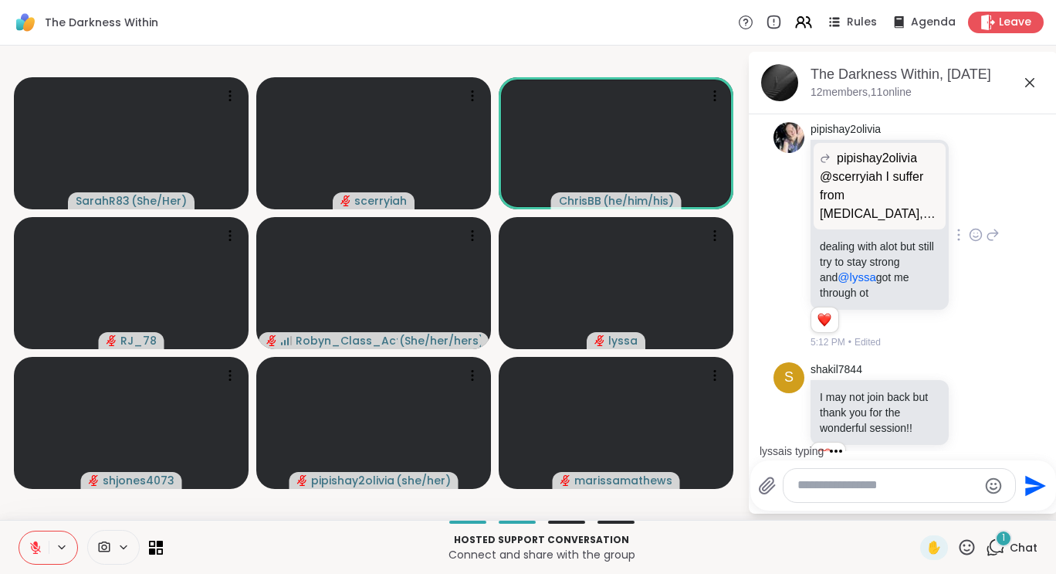
click at [954, 497] on div "lyssa pipishay2olivia dealing with alot but still try to stay strong and @lyssa…" at bounding box center [905, 584] width 189 height 175
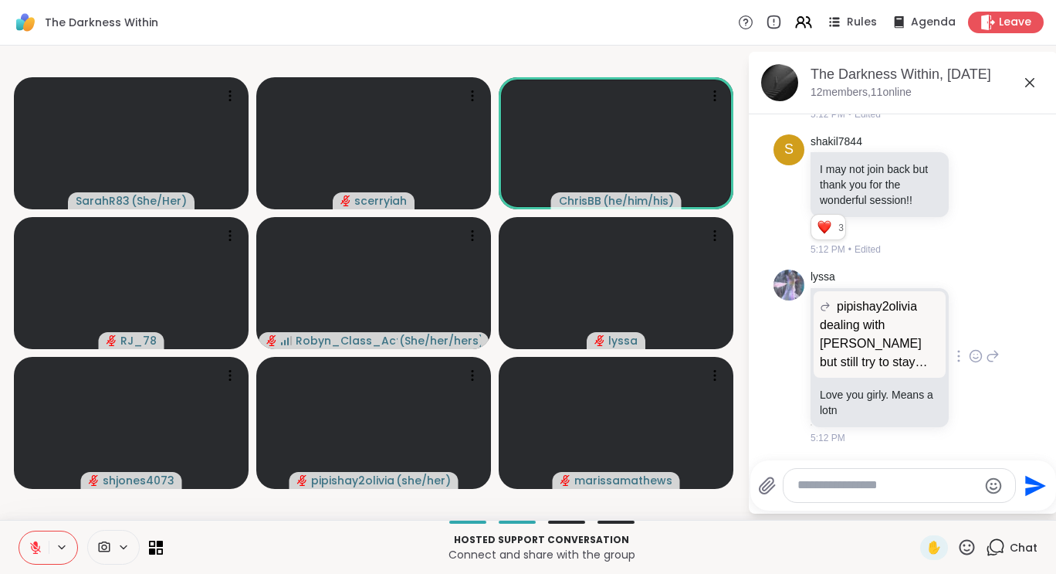
click at [969, 356] on icon at bounding box center [976, 355] width 14 height 15
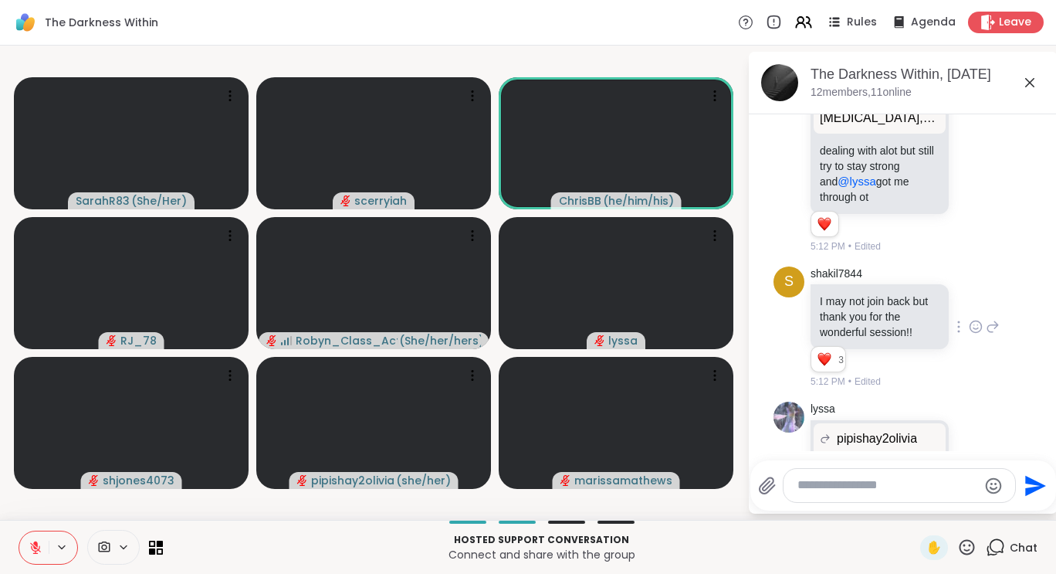
scroll to position [10586, 0]
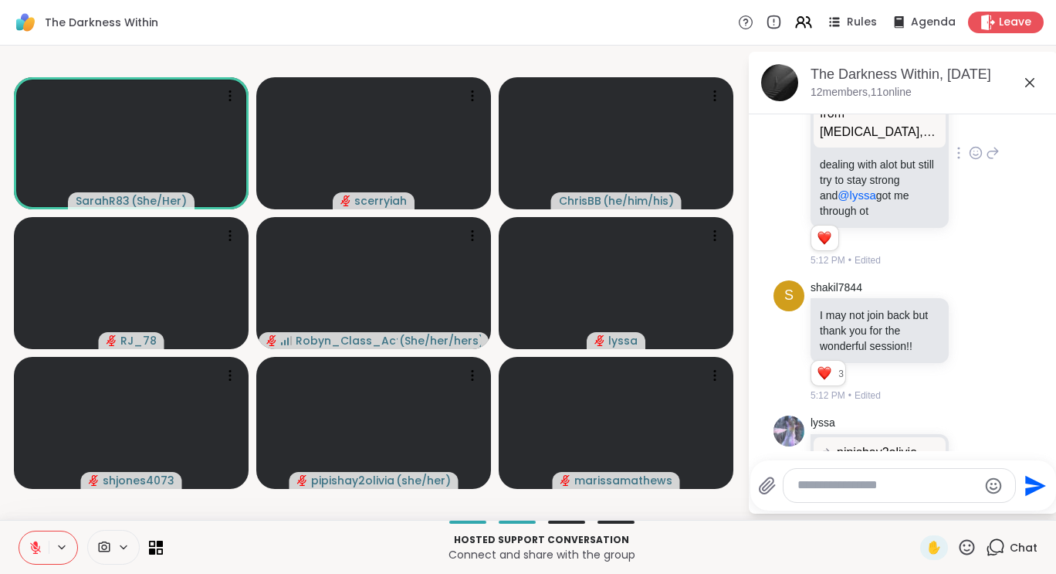
click at [969, 161] on icon at bounding box center [976, 152] width 14 height 15
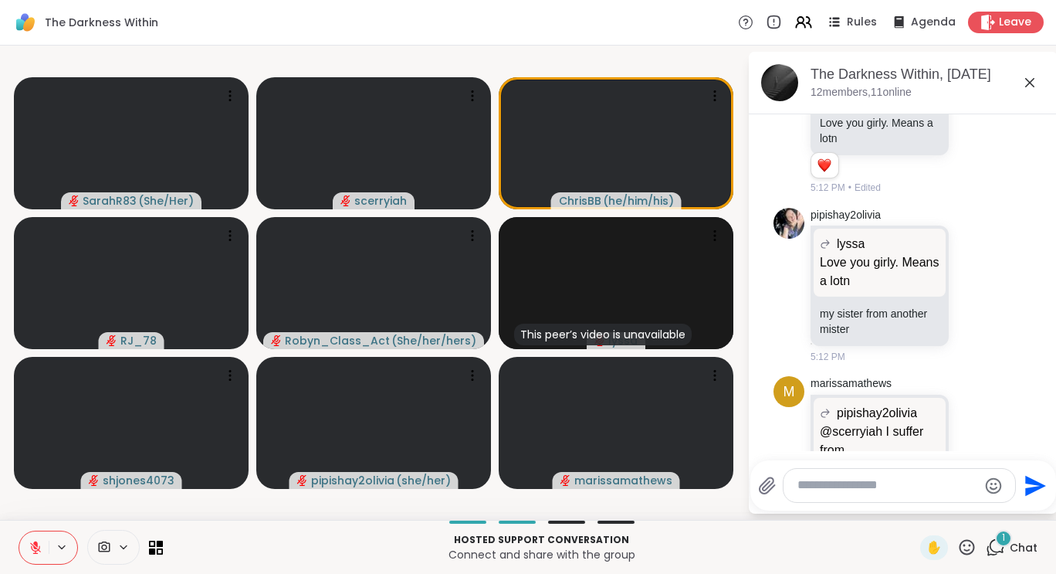
scroll to position [11212, 0]
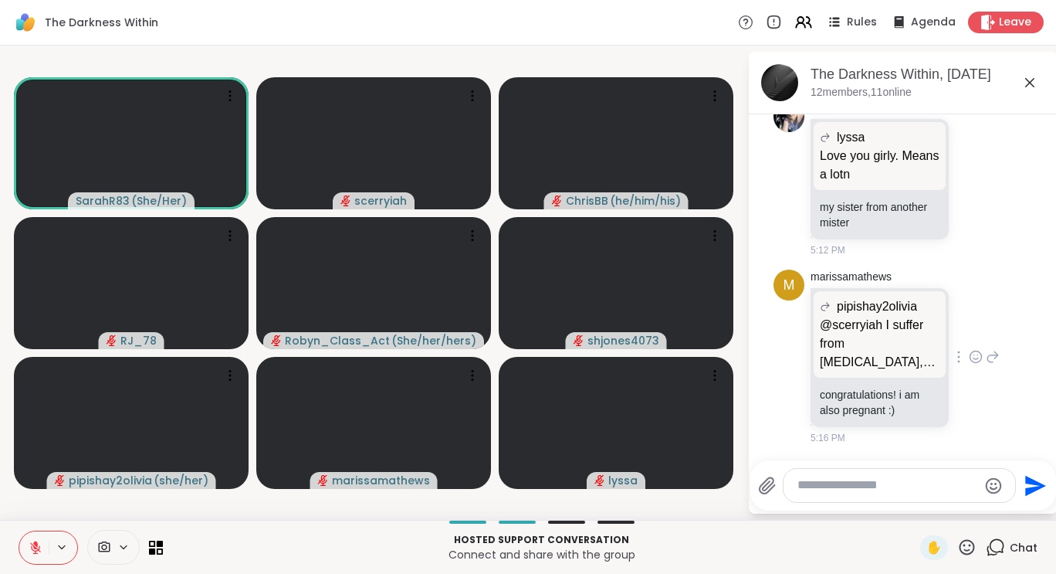
click at [986, 356] on icon at bounding box center [993, 356] width 14 height 19
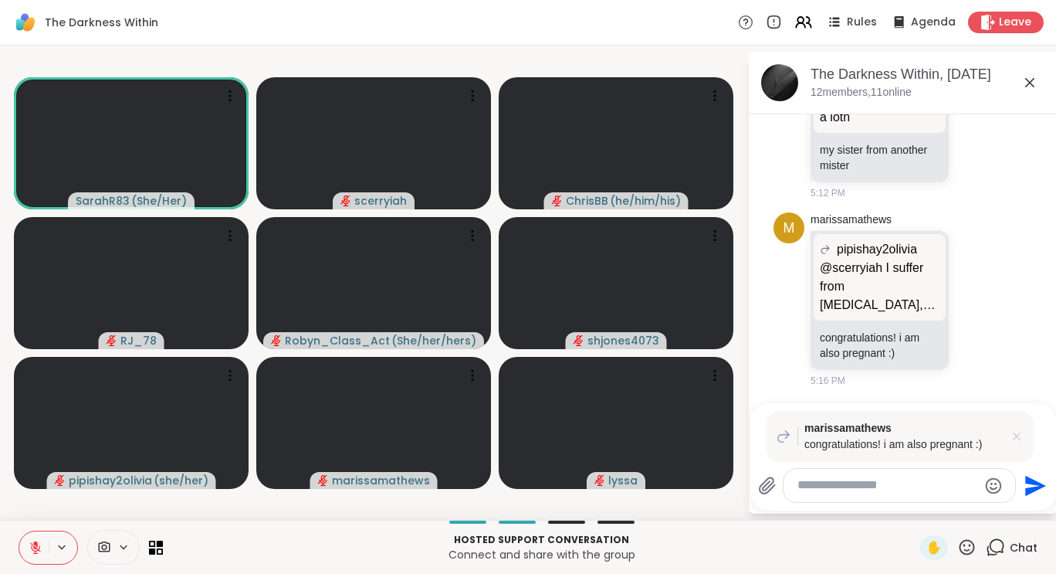
click at [1014, 434] on icon at bounding box center [1017, 436] width 8 height 8
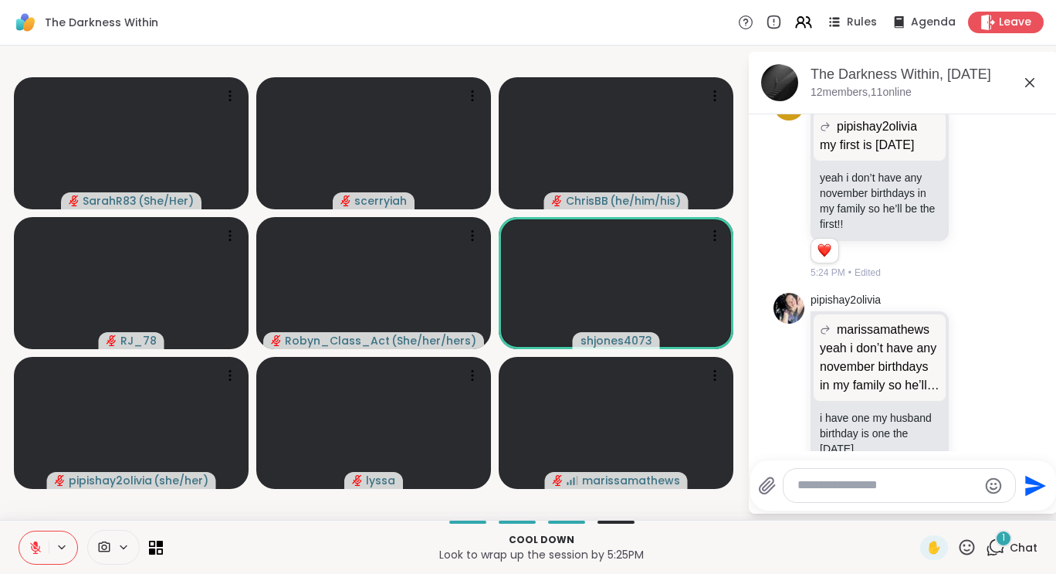
scroll to position [12870, 0]
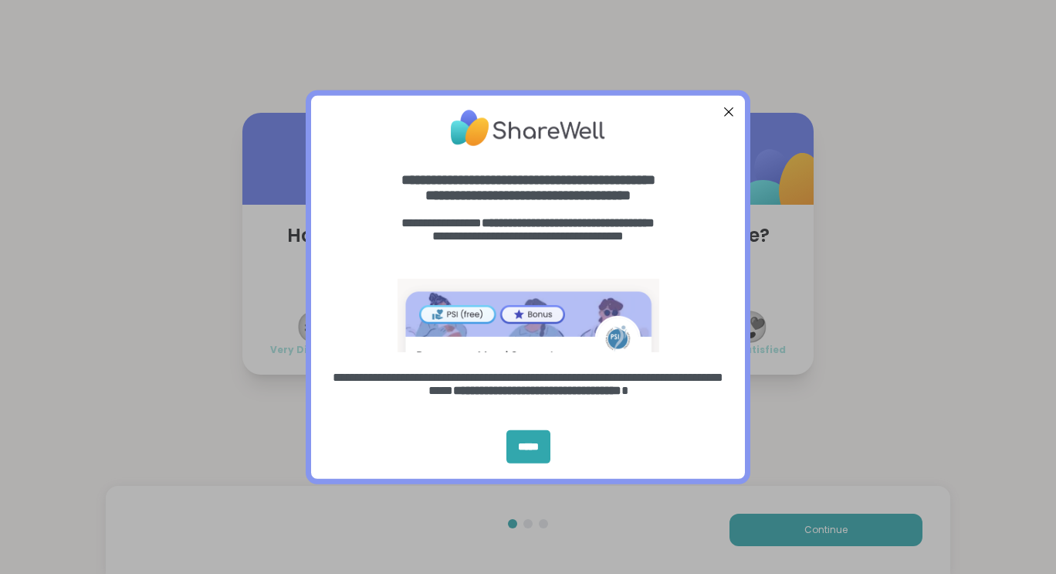
click at [720, 111] on div at bounding box center [729, 111] width 20 height 20
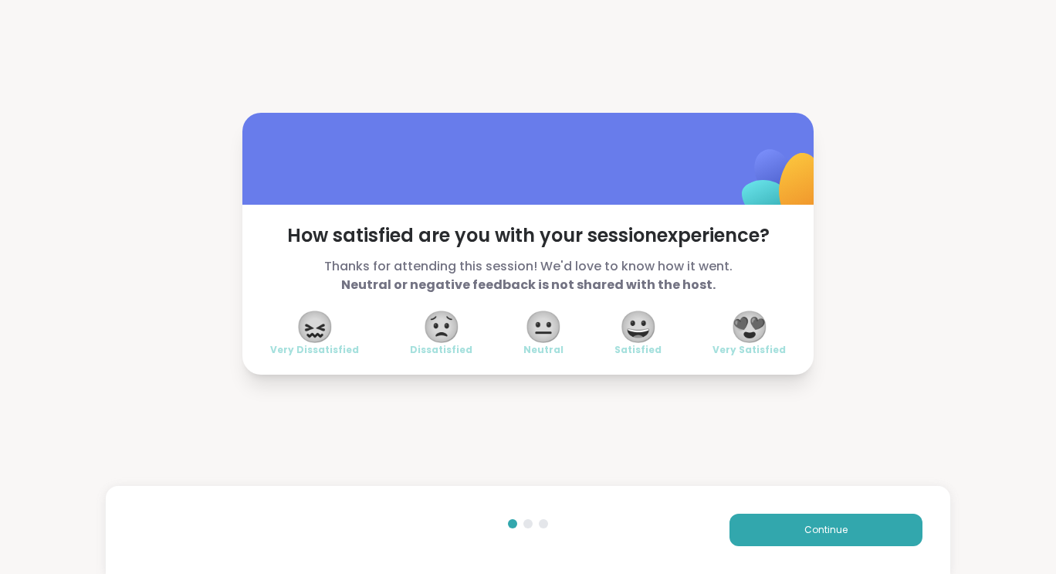
click at [741, 322] on span "😍" at bounding box center [749, 327] width 39 height 28
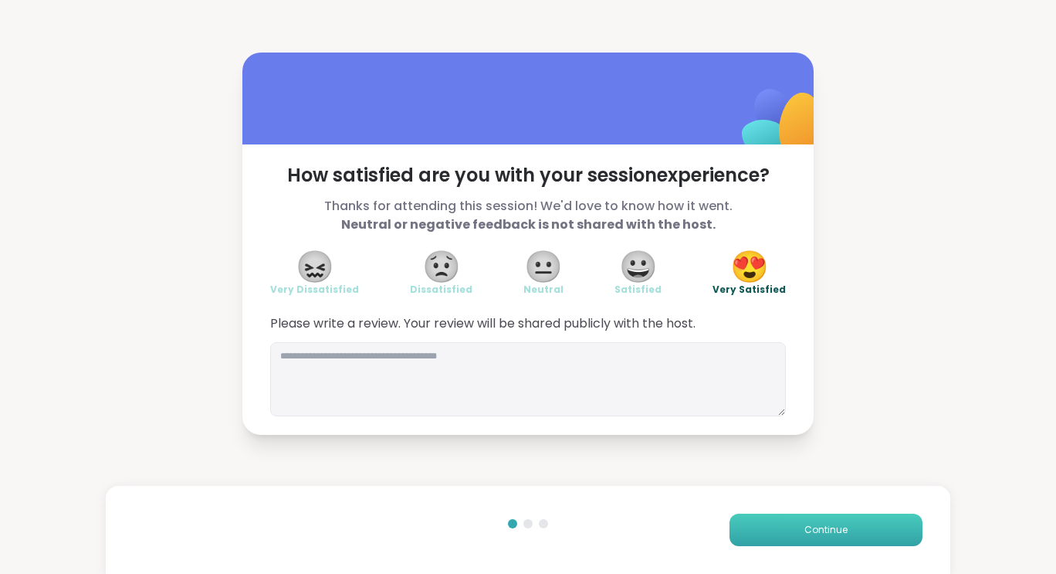
click at [814, 535] on span "Continue" at bounding box center [825, 530] width 43 height 14
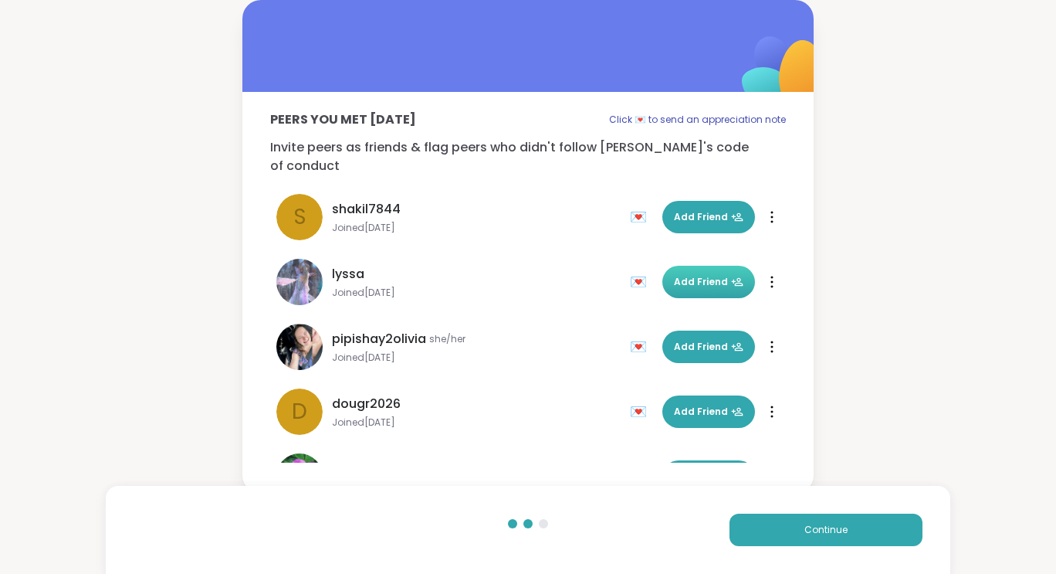
click at [694, 275] on span "Add Friend" at bounding box center [708, 282] width 69 height 14
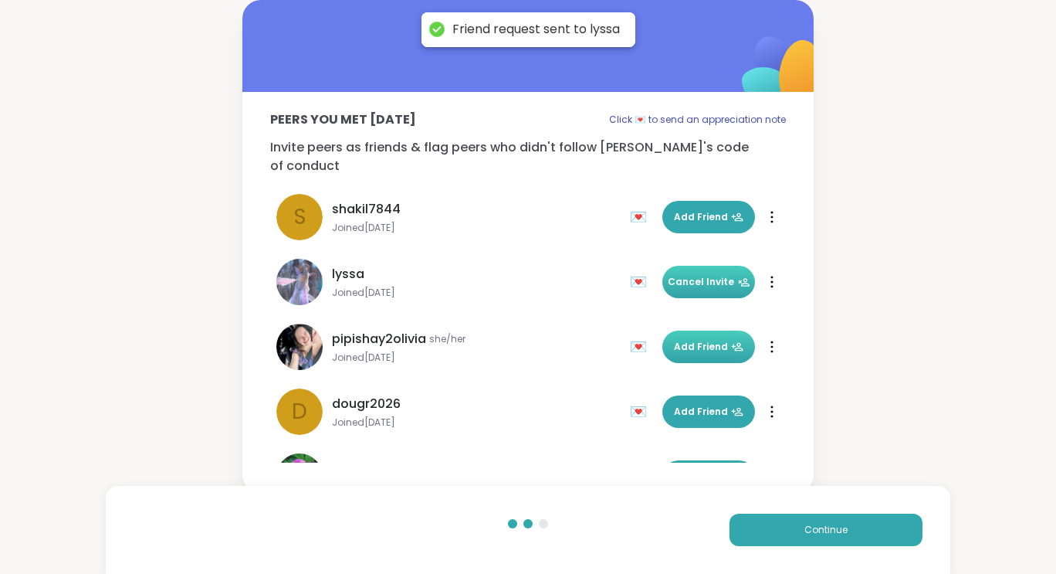
click at [674, 340] on span "Add Friend" at bounding box center [708, 347] width 69 height 14
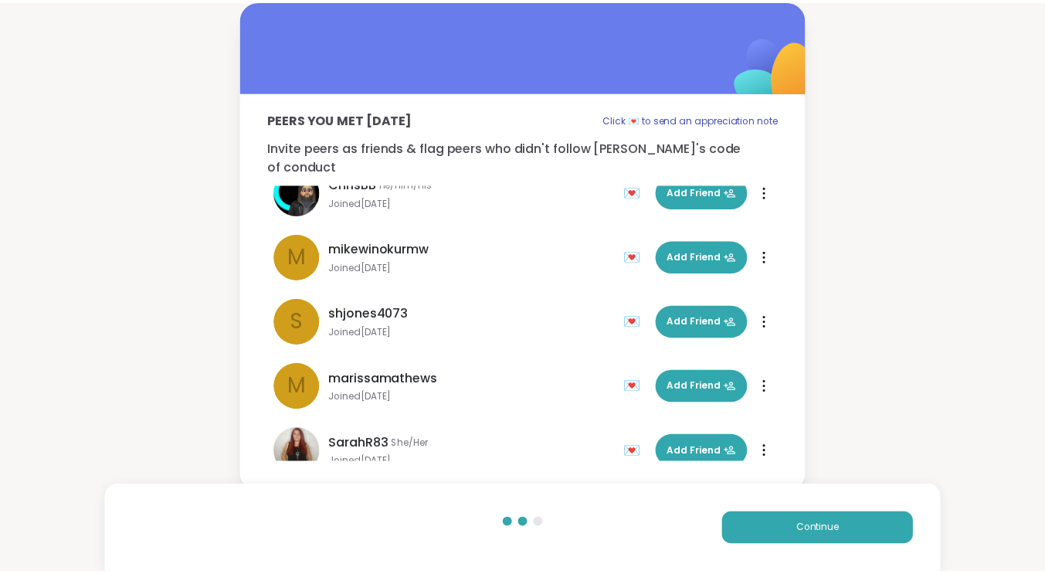
scroll to position [435, 0]
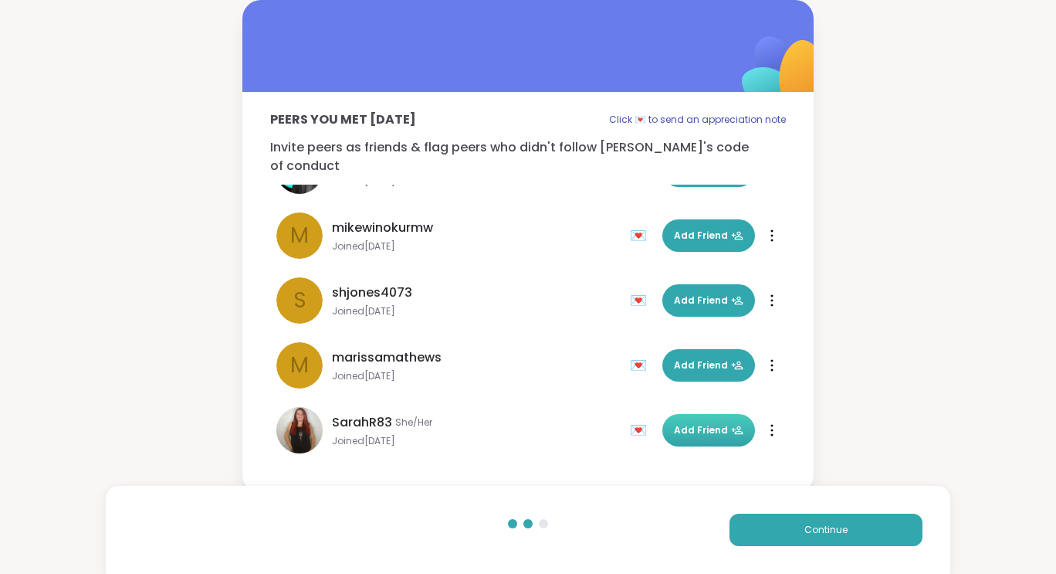
click at [683, 423] on span "Add Friend" at bounding box center [708, 430] width 69 height 14
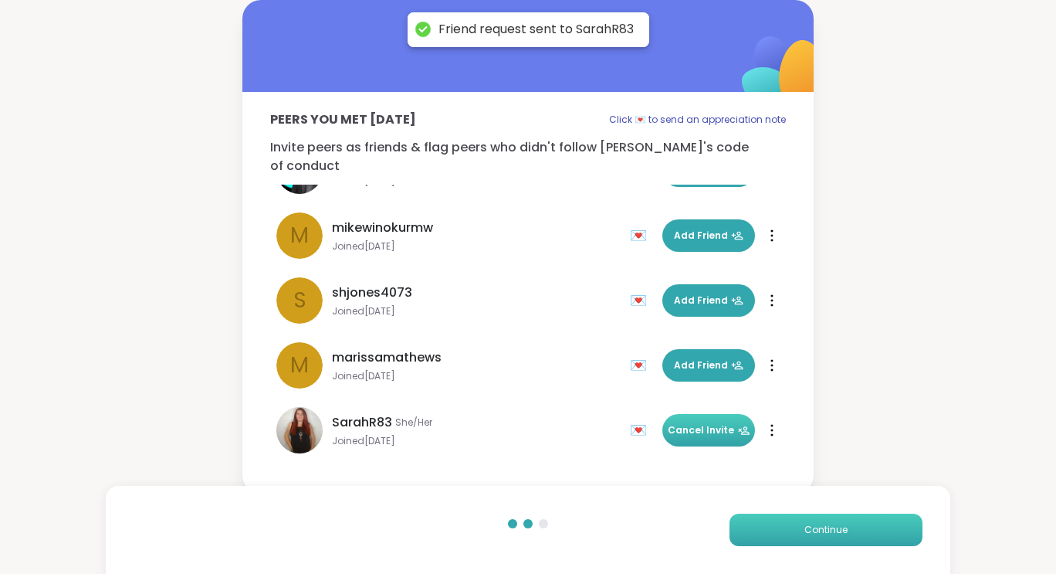
click at [785, 528] on button "Continue" at bounding box center [826, 529] width 193 height 32
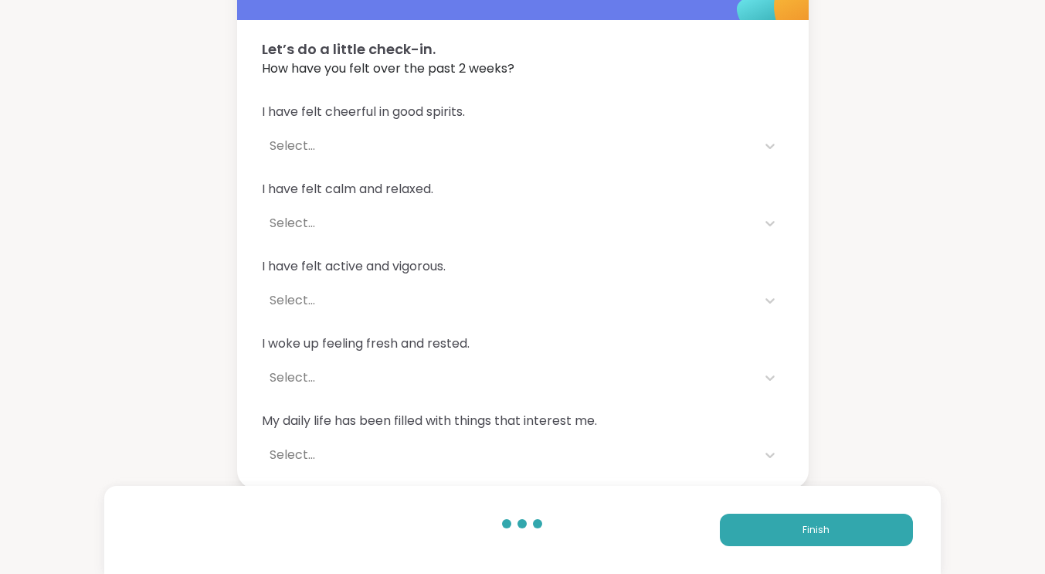
scroll to position [73, 0]
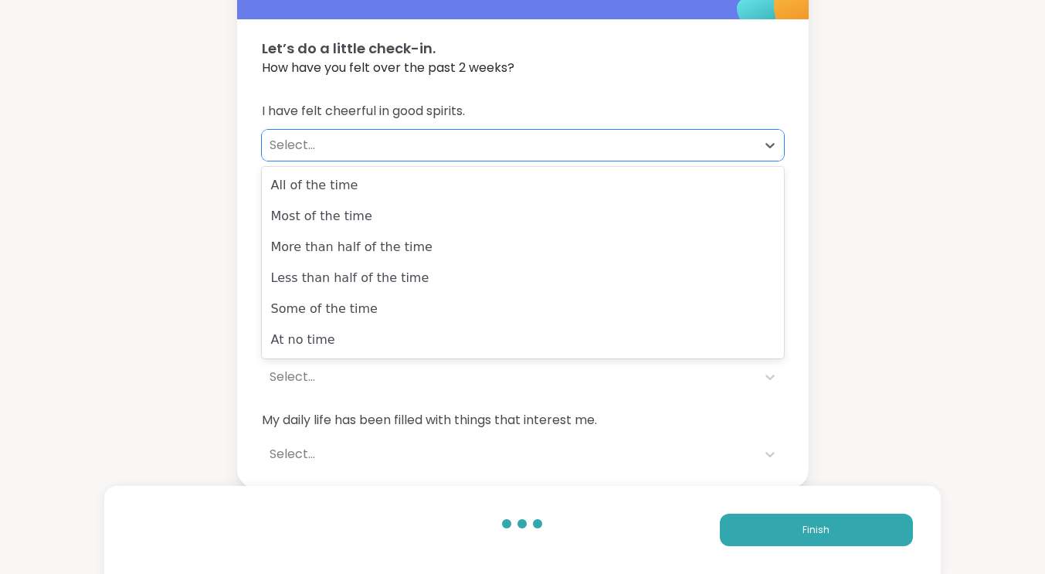
click at [335, 141] on div "Select..." at bounding box center [508, 145] width 479 height 19
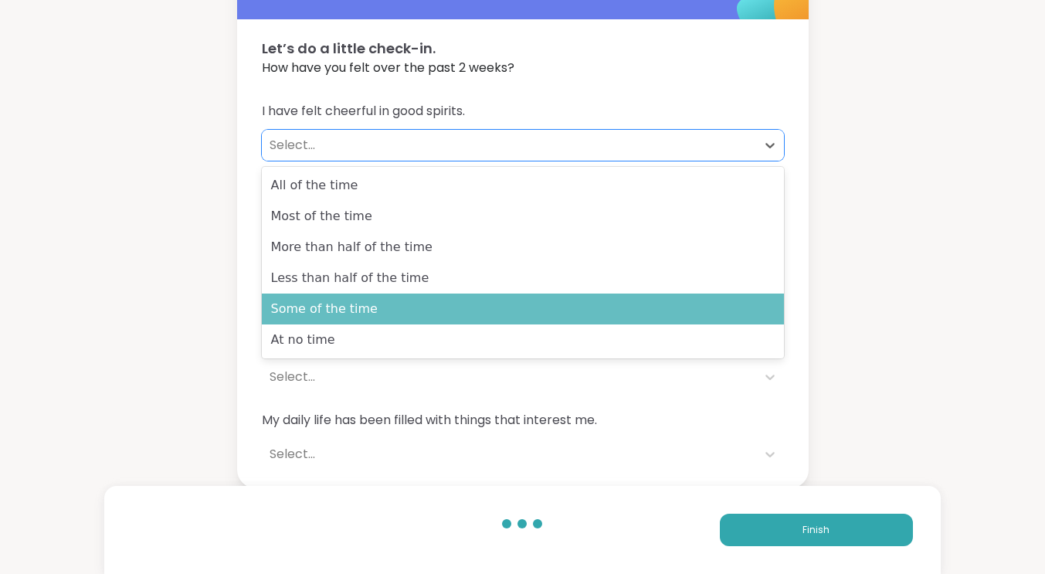
click at [339, 302] on div "Some of the time" at bounding box center [523, 308] width 522 height 31
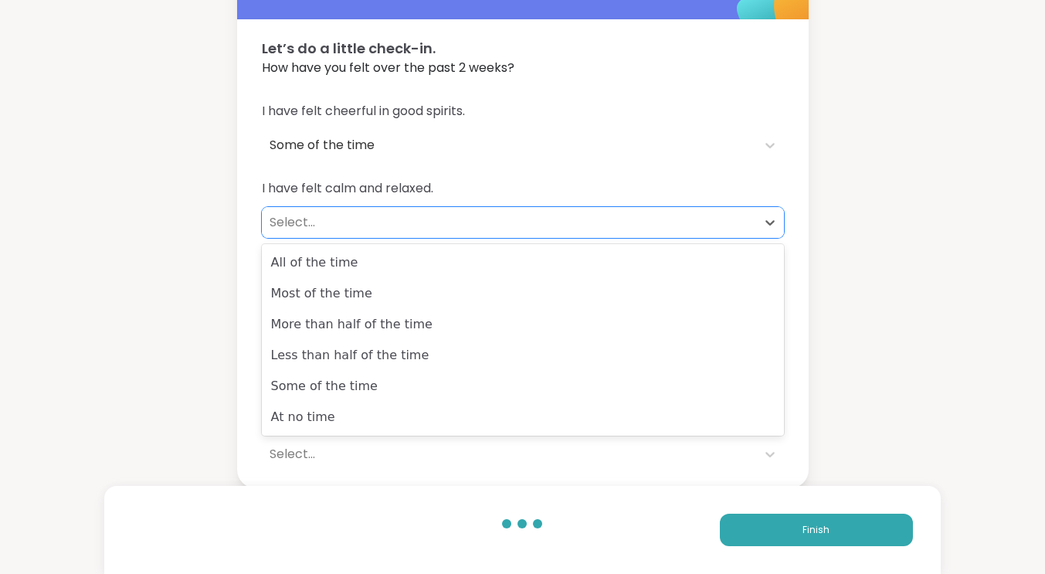
click at [320, 223] on div "Select..." at bounding box center [508, 222] width 479 height 19
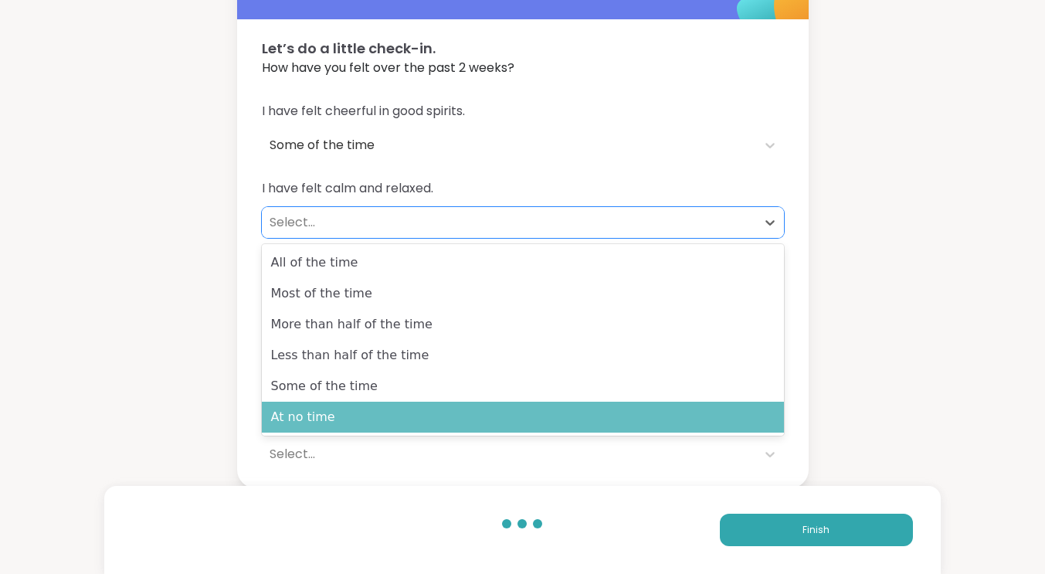
click at [311, 417] on div "At no time" at bounding box center [523, 416] width 522 height 31
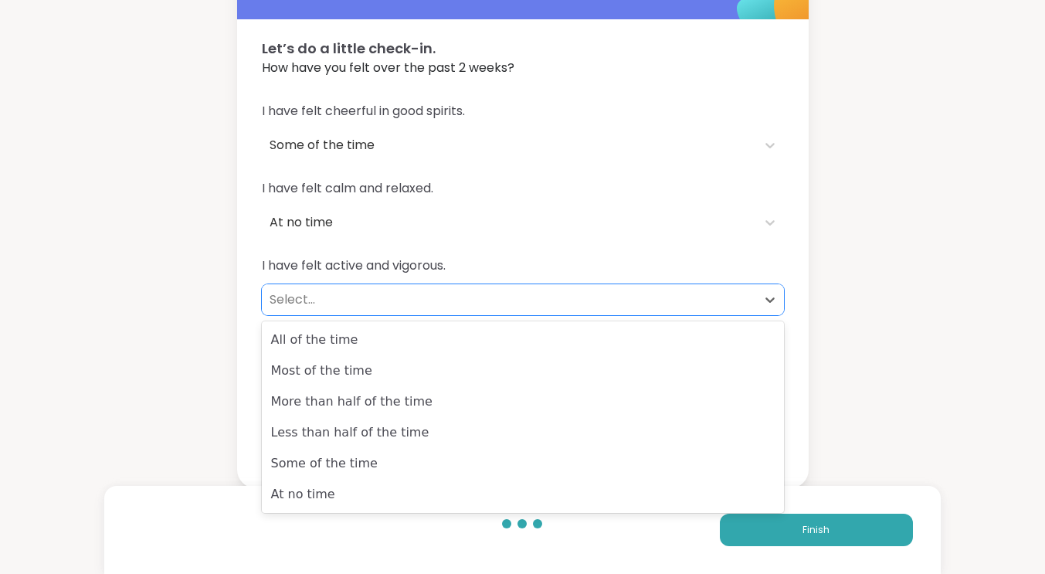
click at [313, 300] on div "Select..." at bounding box center [508, 299] width 479 height 19
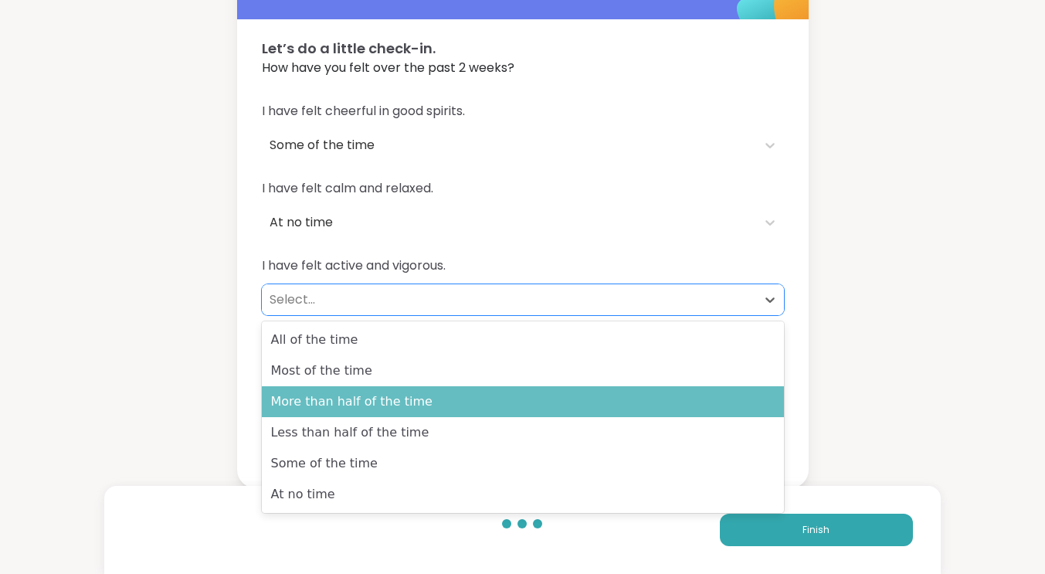
click at [337, 411] on div "More than half of the time" at bounding box center [523, 401] width 522 height 31
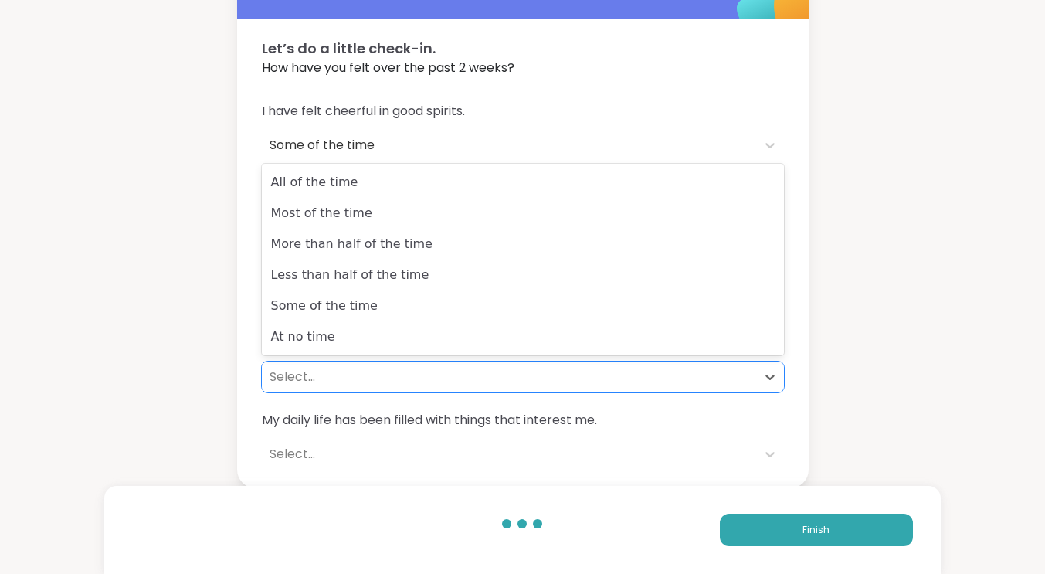
click at [333, 378] on div "Select..." at bounding box center [508, 376] width 479 height 19
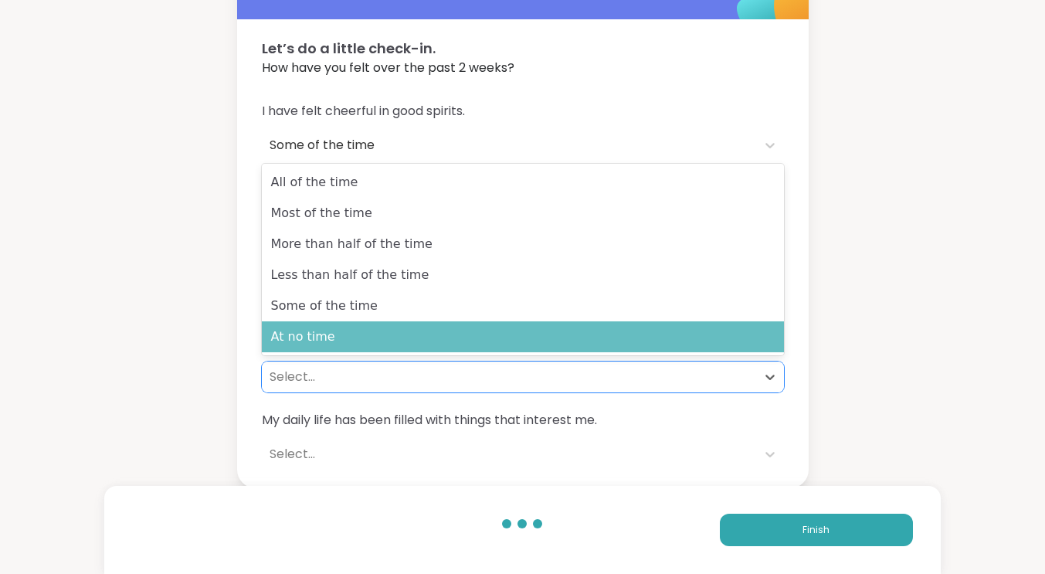
click at [323, 344] on div "At no time" at bounding box center [523, 336] width 522 height 31
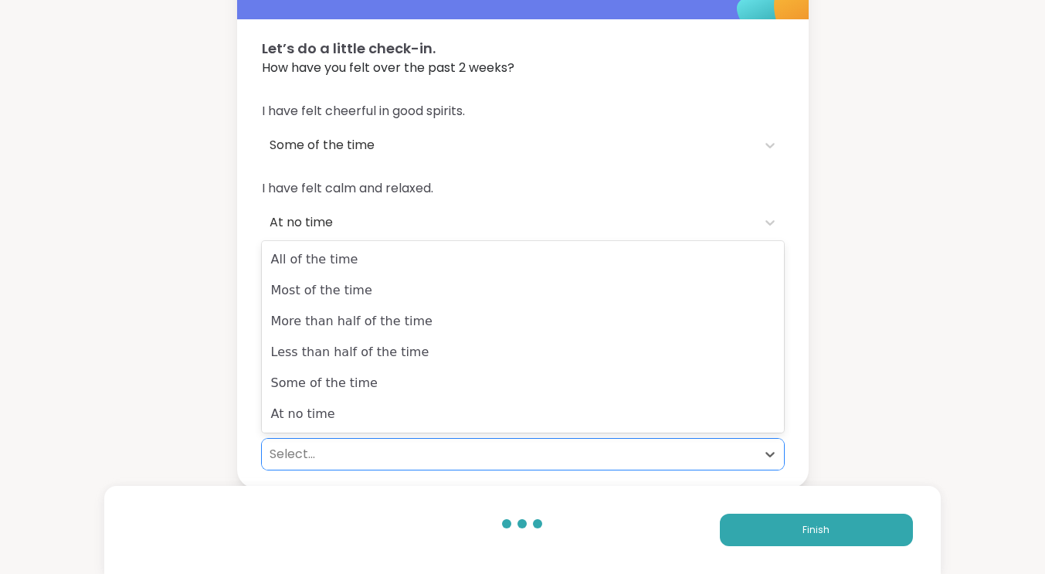
click at [331, 451] on div "Select..." at bounding box center [508, 454] width 479 height 19
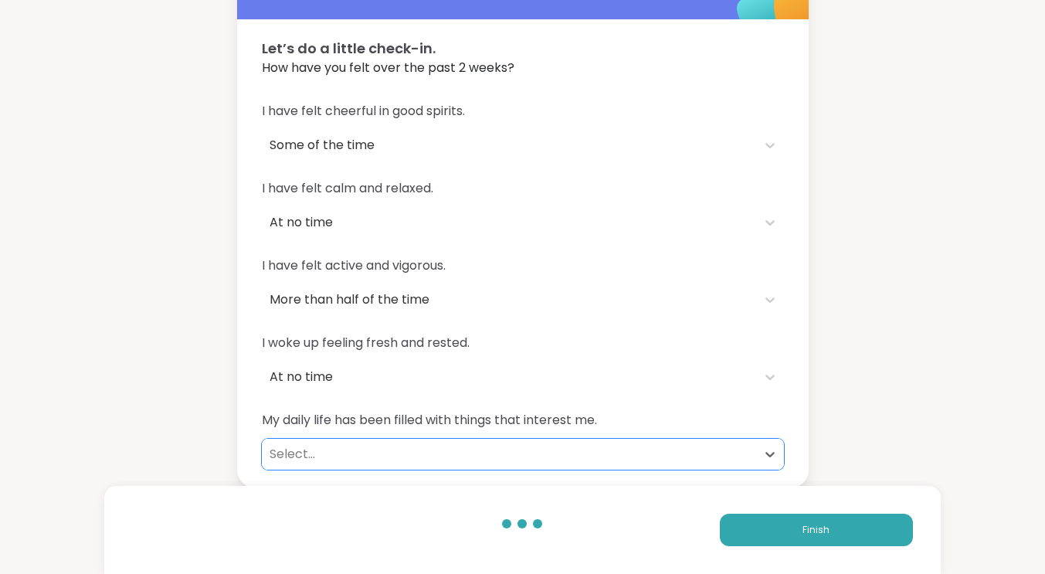
click at [331, 451] on div "Select..." at bounding box center [508, 454] width 479 height 19
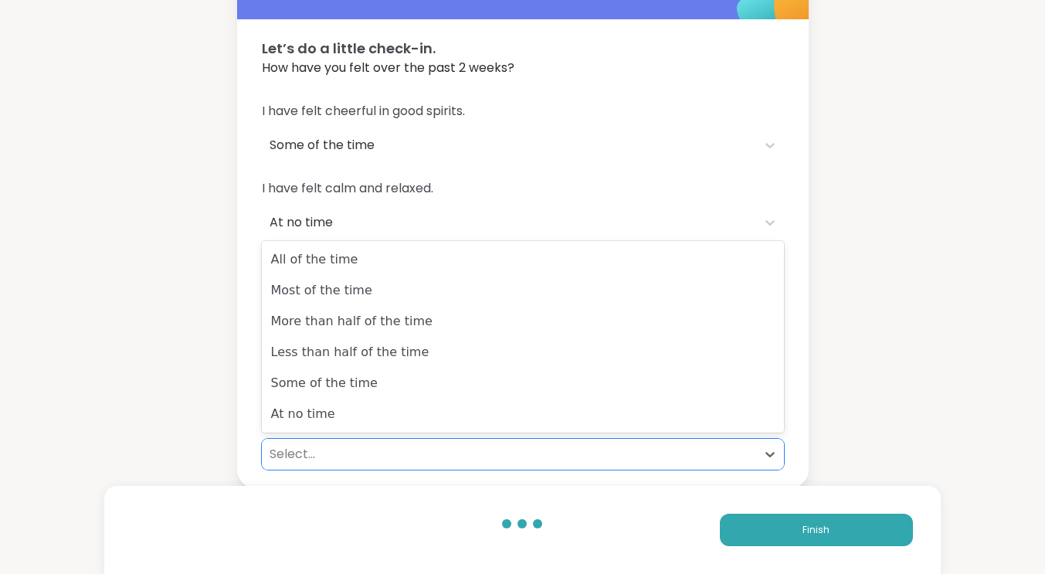
click at [331, 451] on div "Select..." at bounding box center [508, 454] width 479 height 19
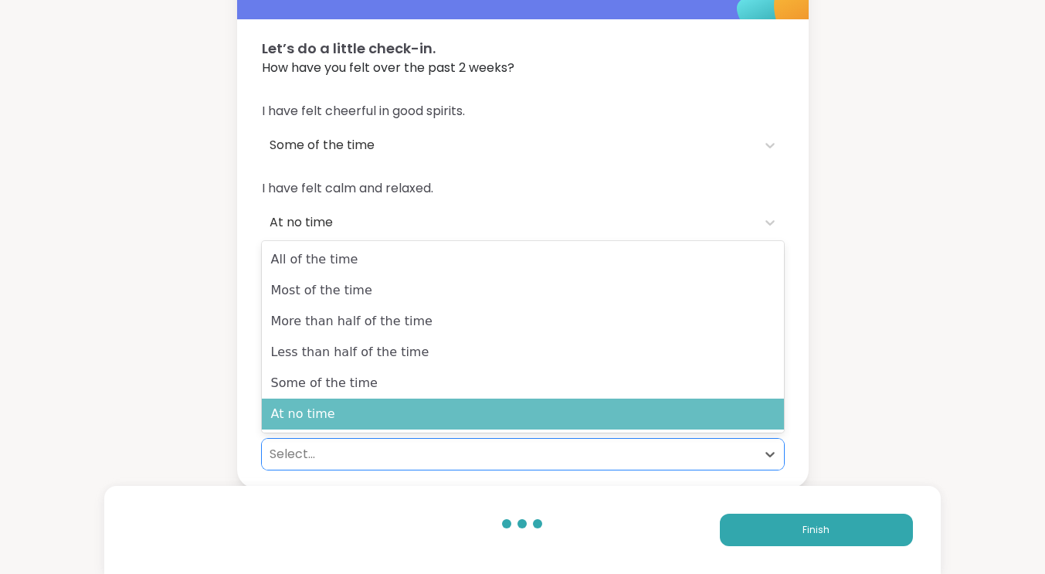
click at [323, 408] on div "At no time" at bounding box center [523, 413] width 522 height 31
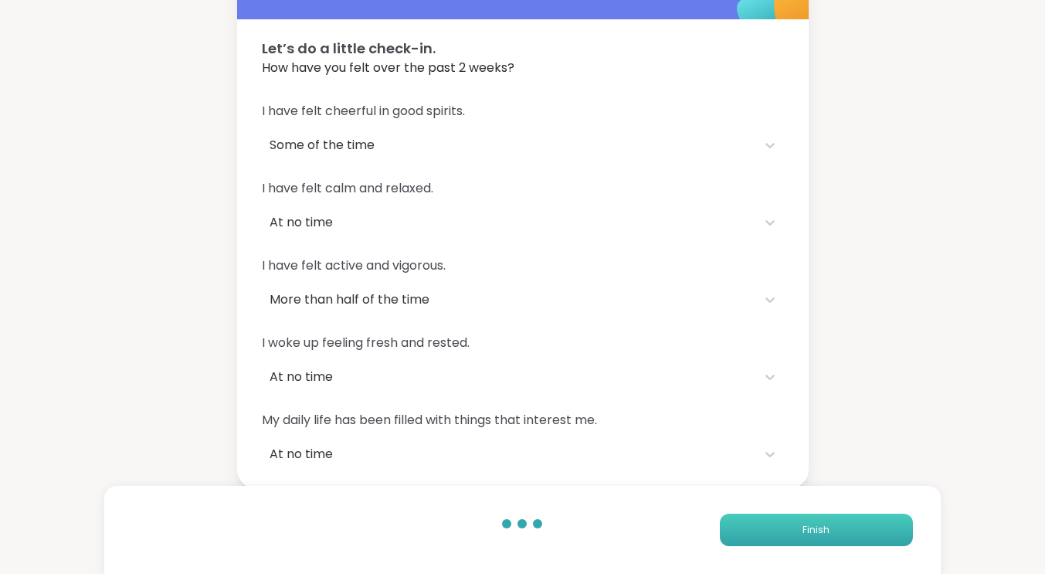
click at [771, 543] on div "Finish" at bounding box center [521, 530] width 835 height 88
click at [771, 543] on button "Finish" at bounding box center [815, 529] width 193 height 32
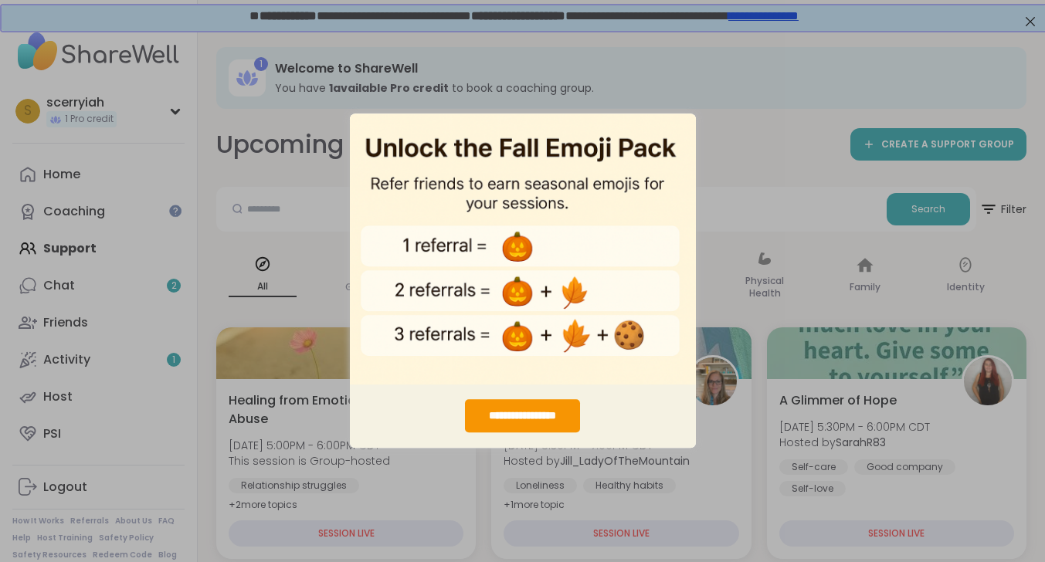
click at [775, 286] on div "**********" at bounding box center [522, 281] width 1045 height 562
click at [85, 280] on div "**********" at bounding box center [522, 281] width 1045 height 562
click at [604, 181] on img "entering modal" at bounding box center [523, 249] width 346 height 272
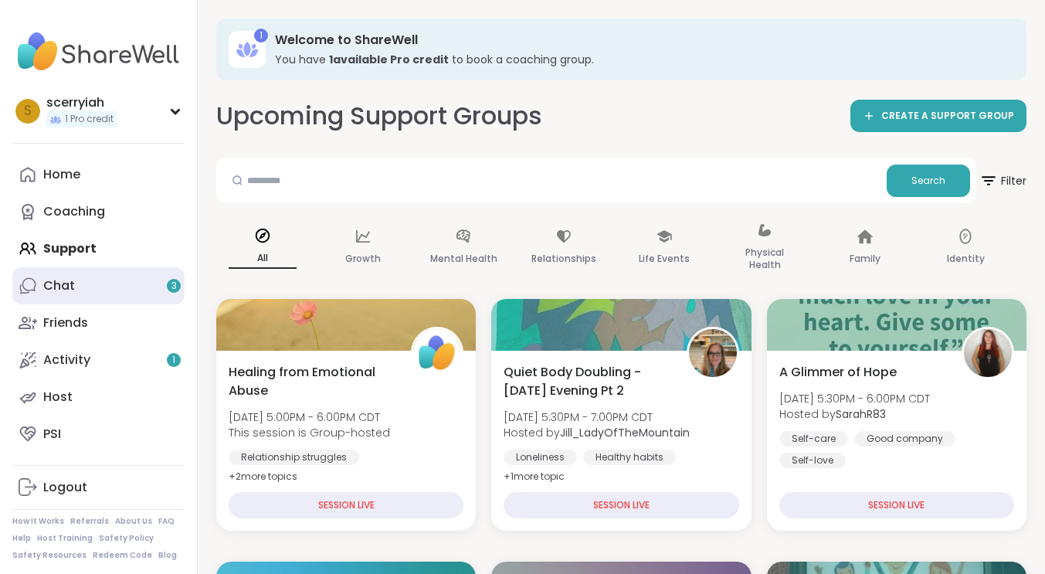
click at [97, 278] on link "Chat 3" at bounding box center [98, 285] width 172 height 37
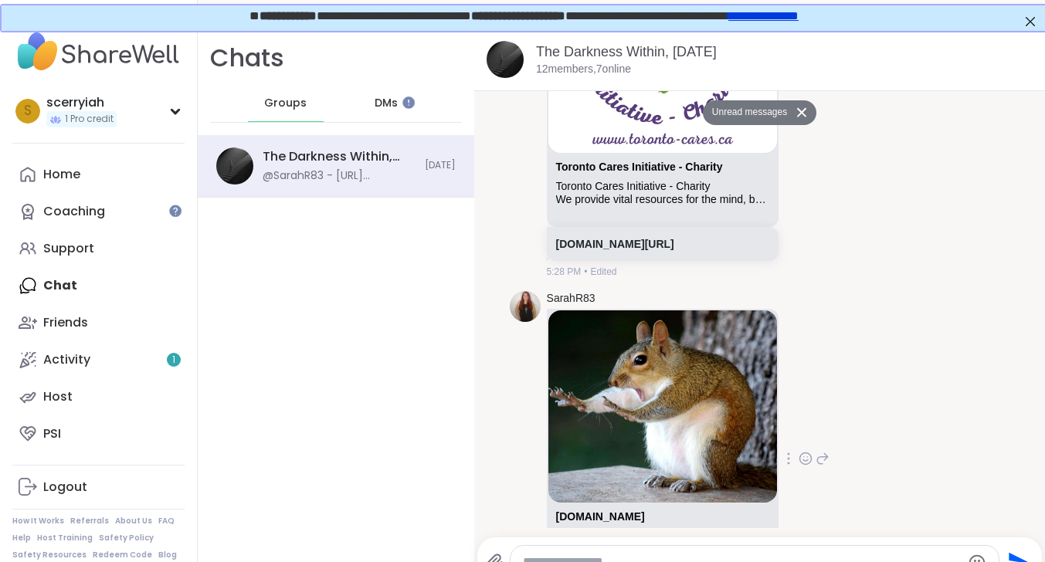
scroll to position [10677, 0]
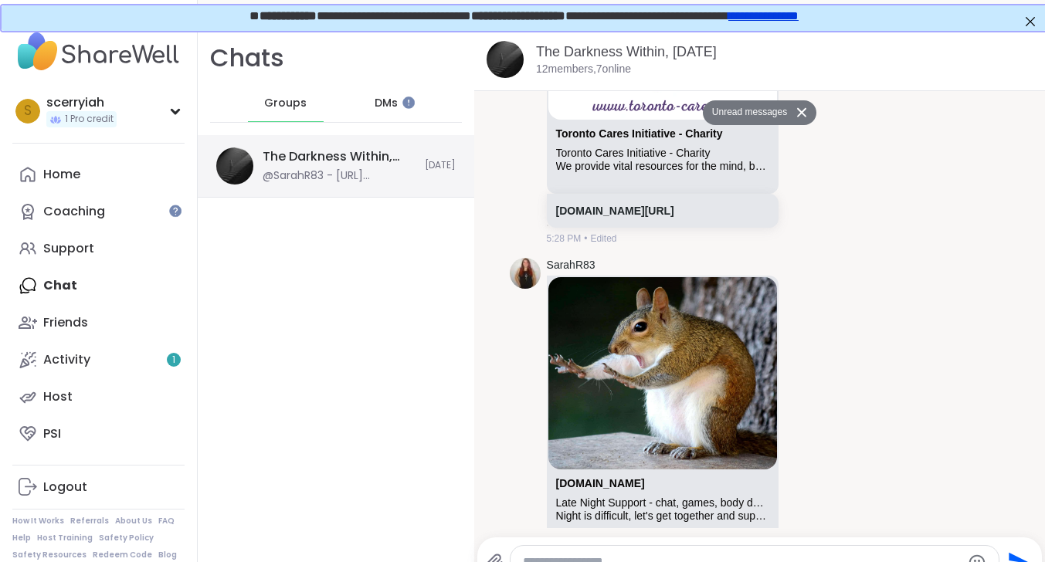
click at [323, 164] on div "The Darkness Within, [DATE]" at bounding box center [338, 156] width 153 height 17
click at [658, 496] on div "Late Night Support - chat, games, body double" at bounding box center [662, 502] width 213 height 13
click at [654, 554] on link "[DOMAIN_NAME][URL]" at bounding box center [615, 560] width 118 height 12
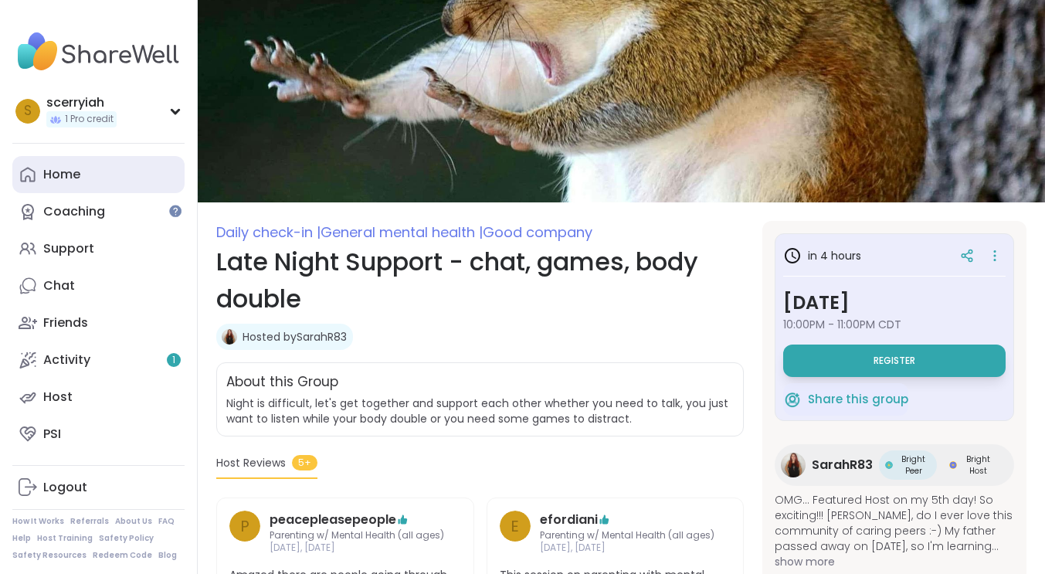
click at [89, 181] on link "Home" at bounding box center [98, 174] width 172 height 37
